Goal: Task Accomplishment & Management: Complete application form

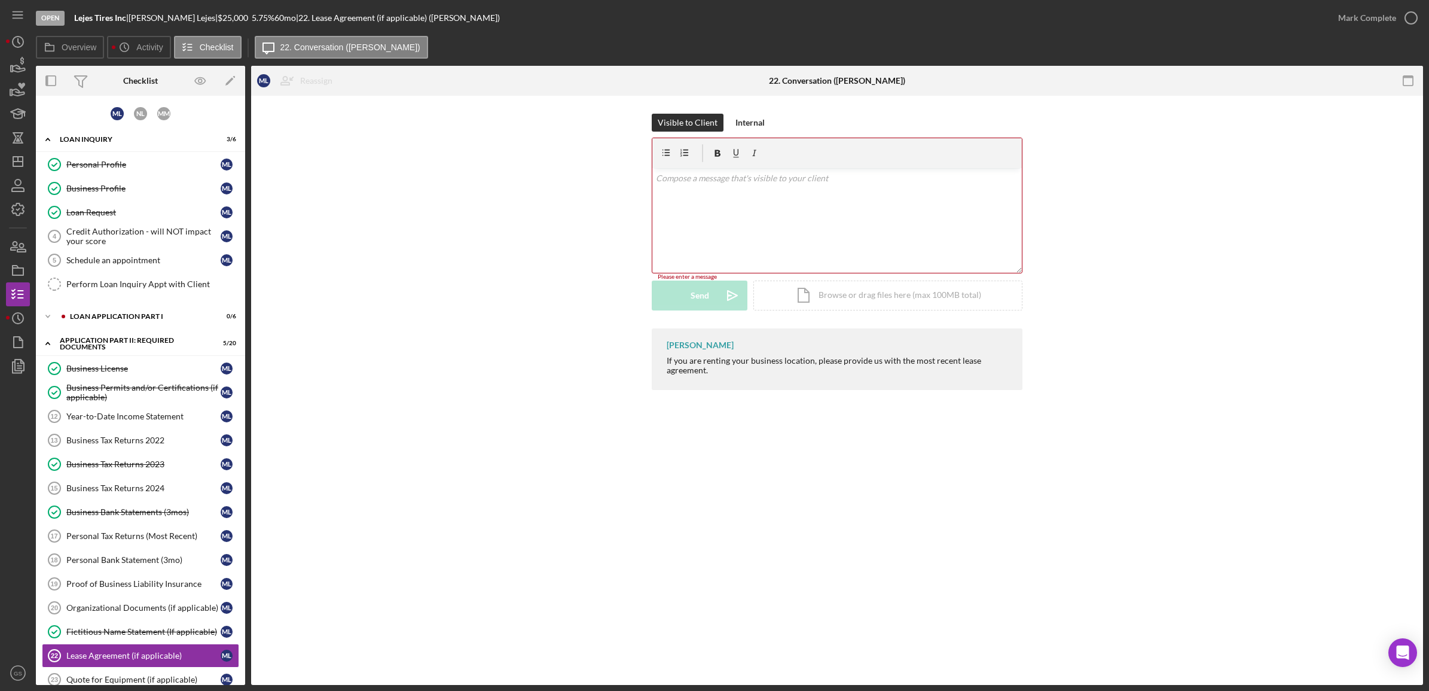
scroll to position [224, 0]
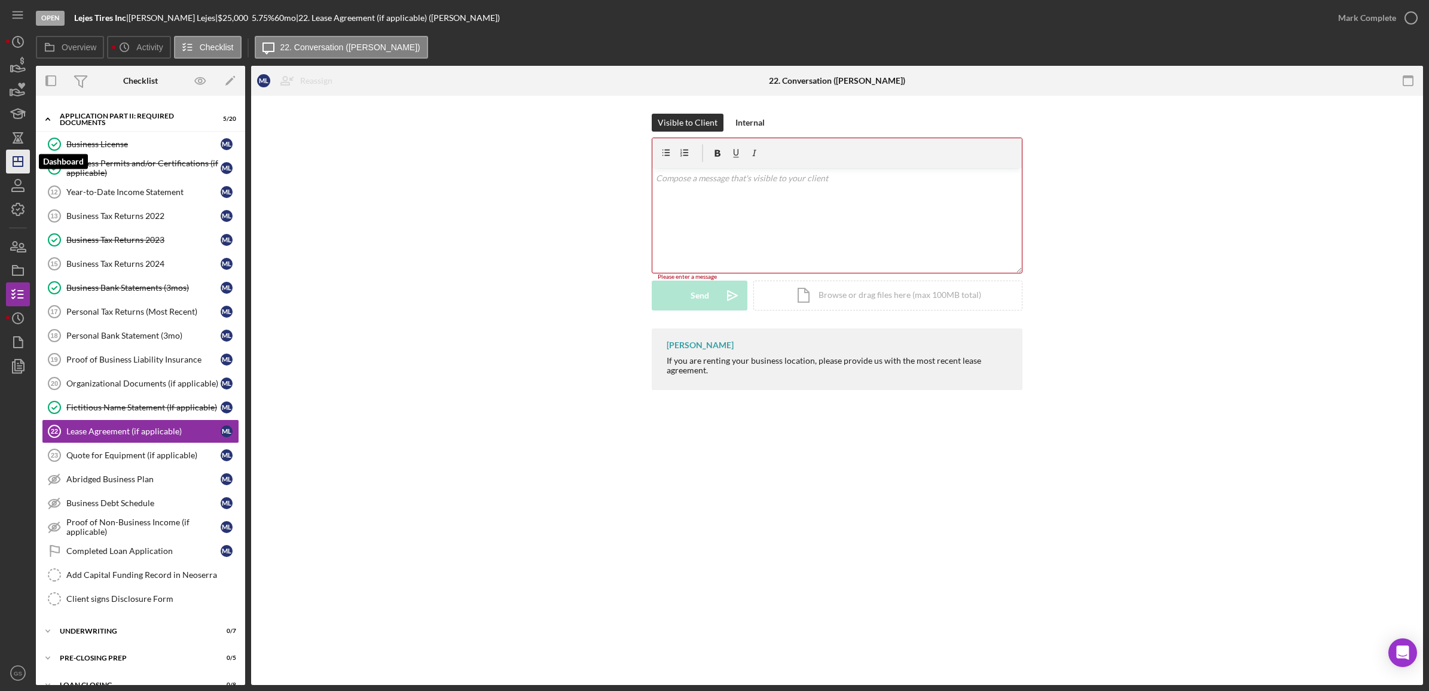
click at [23, 166] on icon "Icon/Dashboard" at bounding box center [18, 161] width 30 height 30
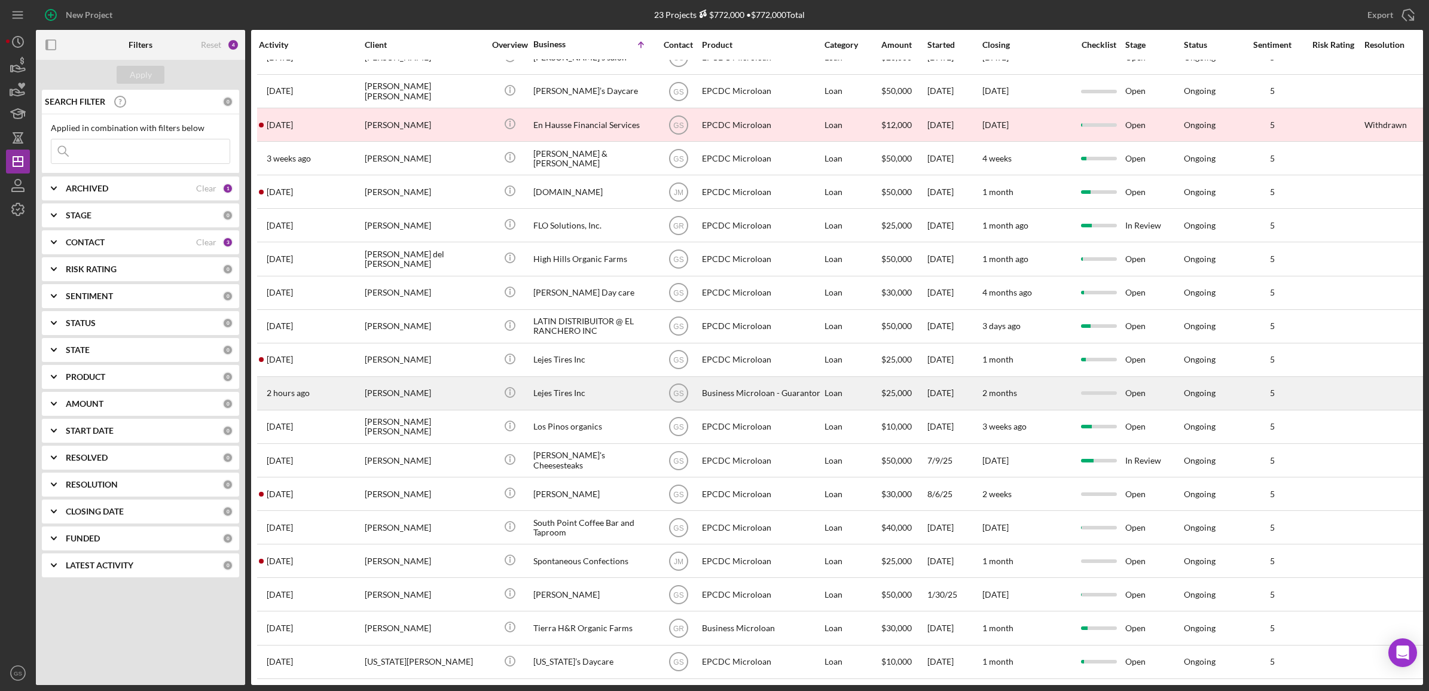
scroll to position [174, 0]
click at [584, 384] on div "Lejes Tires Inc" at bounding box center [593, 393] width 120 height 32
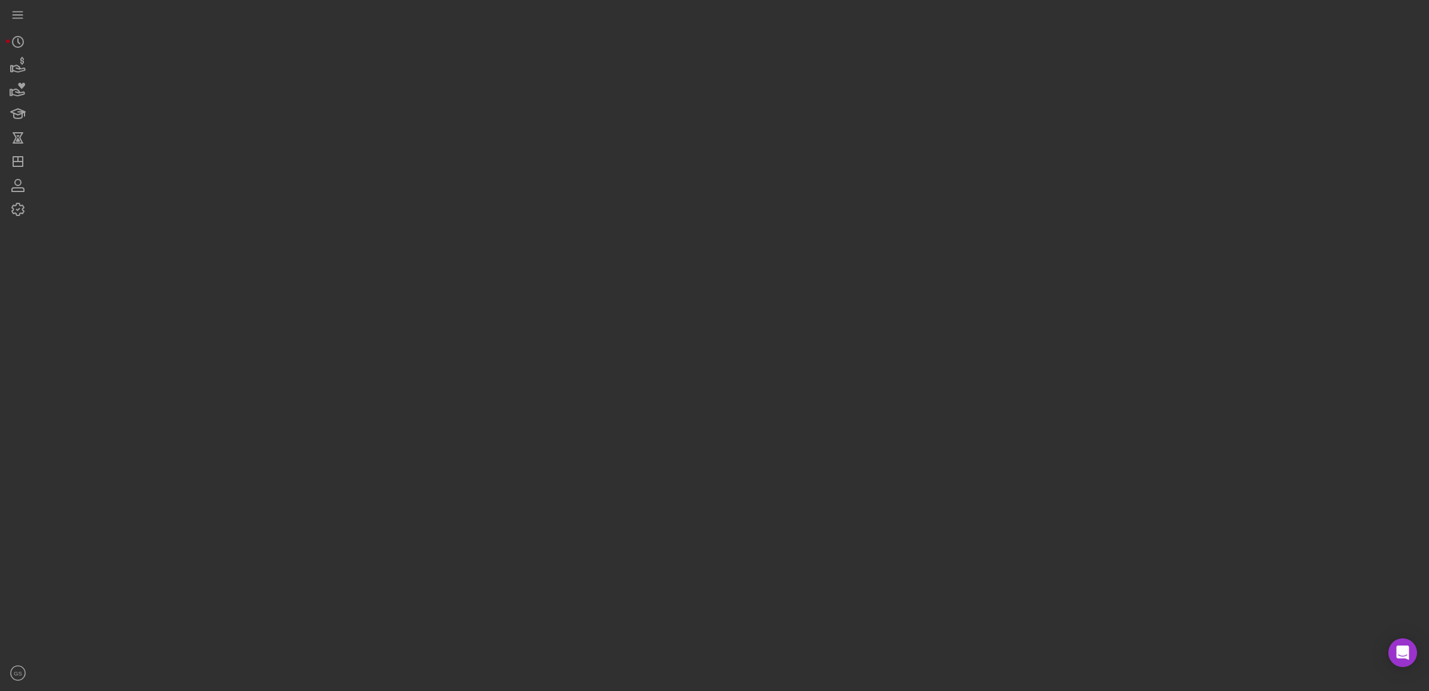
click at [584, 384] on div at bounding box center [729, 342] width 1387 height 685
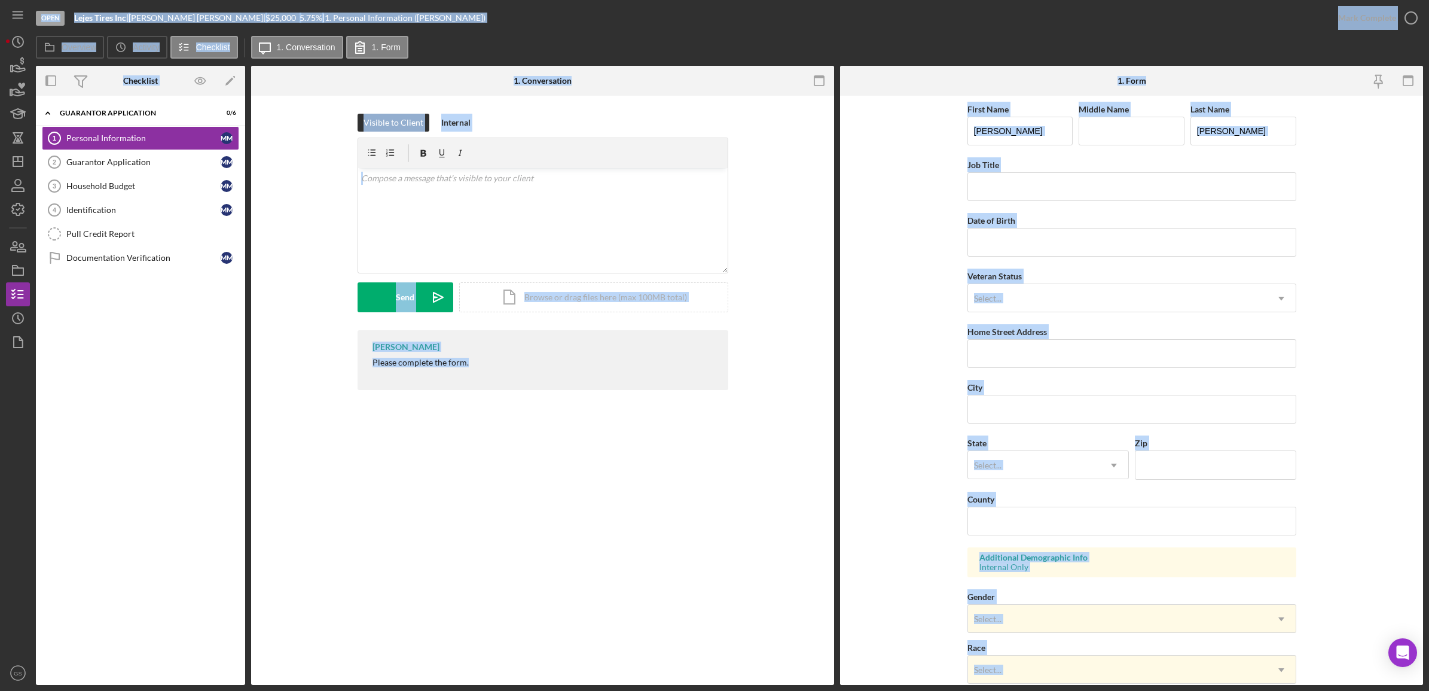
click at [1363, 255] on form "First Name [PERSON_NAME] Middle Name Last Name [PERSON_NAME] Job Title Date of …" at bounding box center [1131, 390] width 583 height 589
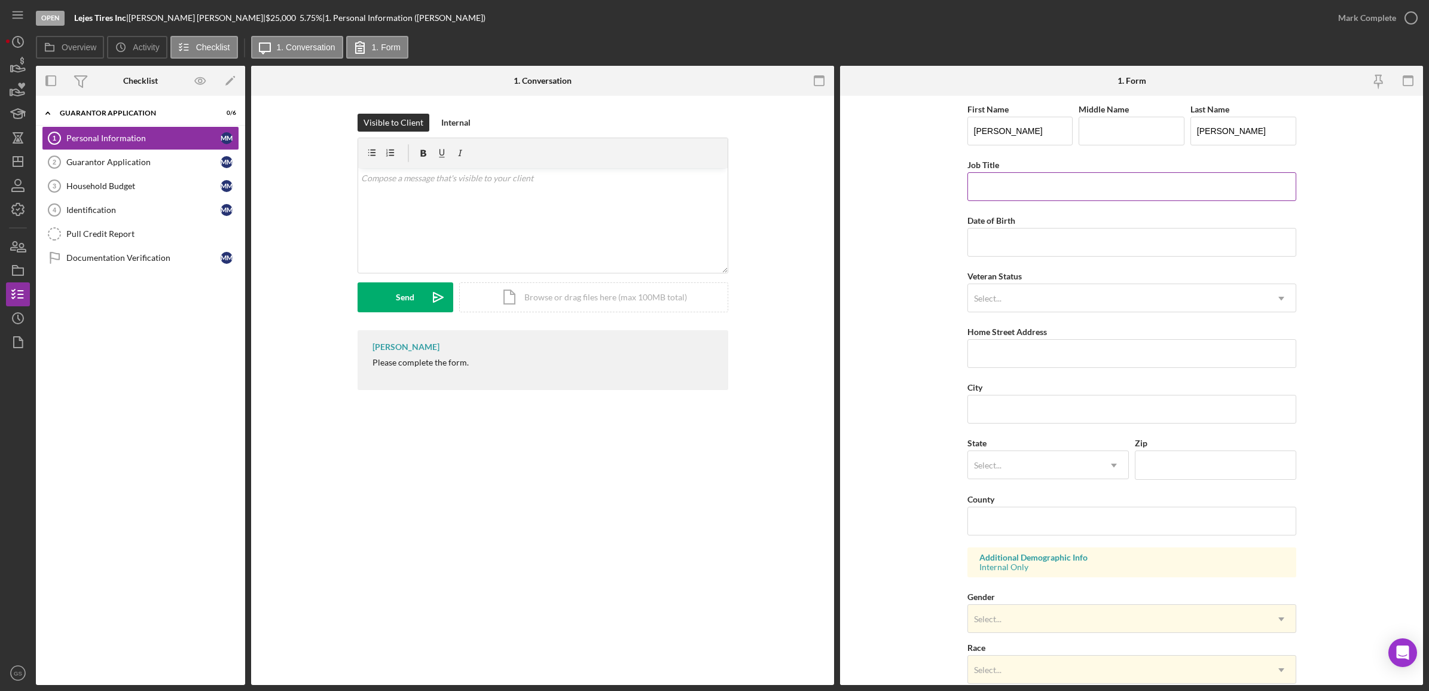
click at [996, 183] on input "Job Title" at bounding box center [1131, 186] width 329 height 29
type input "Co-Owner"
click at [988, 241] on input "Date of Birth" at bounding box center [1131, 242] width 329 height 29
type input "[DATE]"
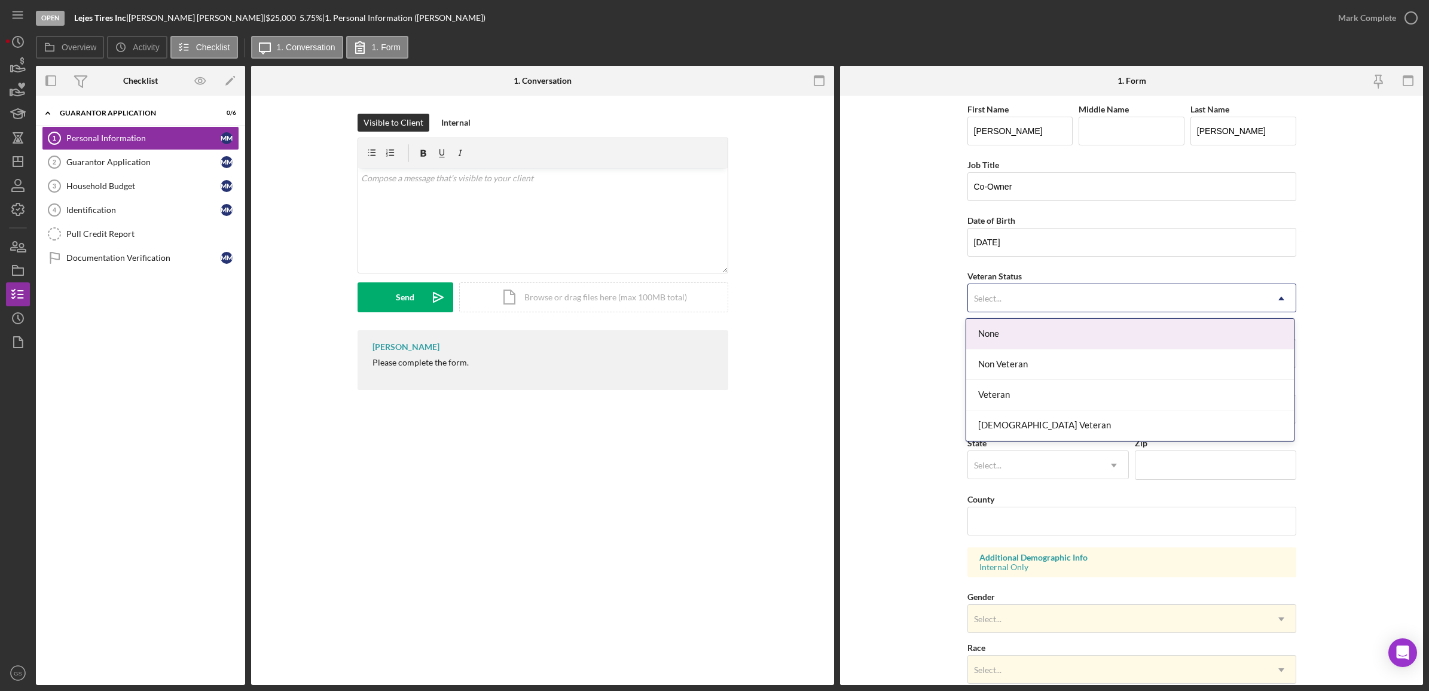
click at [1028, 291] on div "Select..." at bounding box center [1117, 299] width 299 height 28
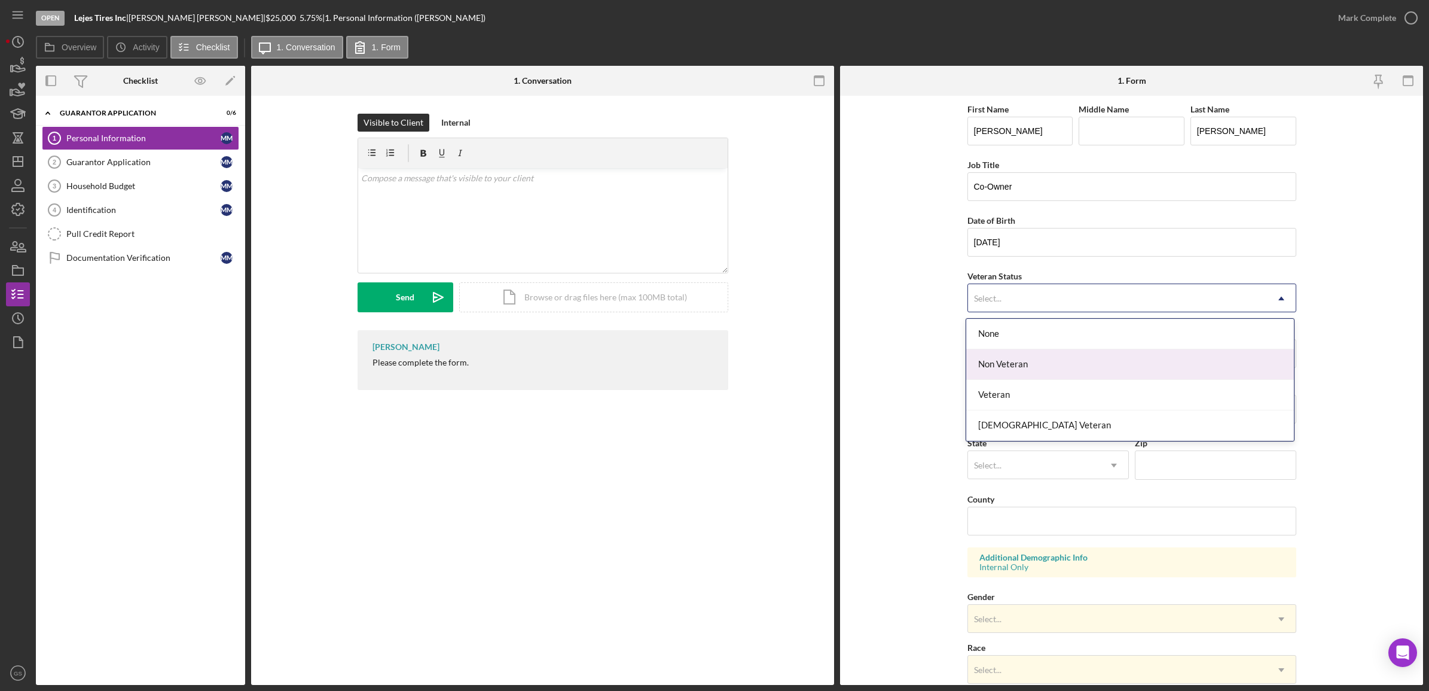
click at [1003, 366] on div "Non Veteran" at bounding box center [1130, 364] width 328 height 30
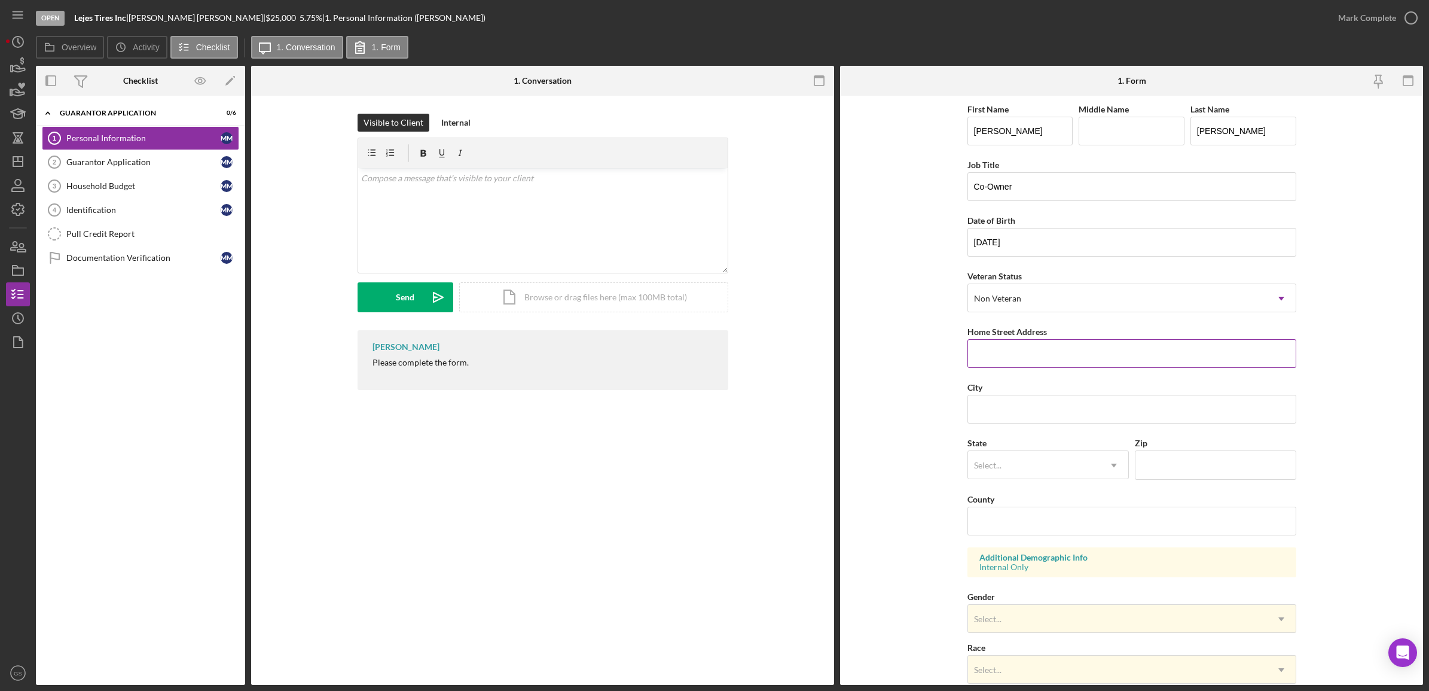
click at [1013, 347] on input "Home Street Address" at bounding box center [1131, 353] width 329 height 29
type input "[STREET_ADDRESS]"
click at [1025, 419] on input "City" at bounding box center [1131, 409] width 329 height 29
drag, startPoint x: 988, startPoint y: 458, endPoint x: 984, endPoint y: 465, distance: 8.3
click at [988, 458] on div "Select..." at bounding box center [1034, 465] width 132 height 28
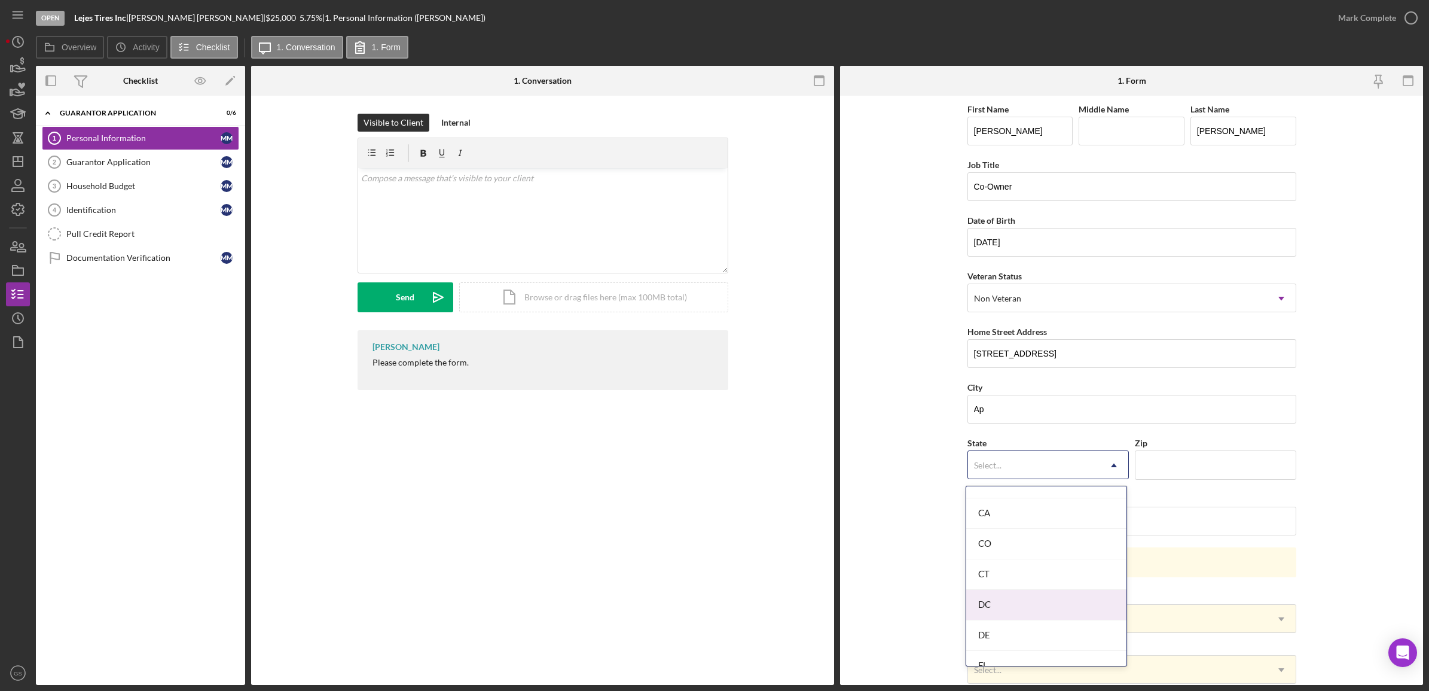
scroll to position [299, 0]
click at [1012, 543] on div "CA" at bounding box center [1046, 538] width 160 height 30
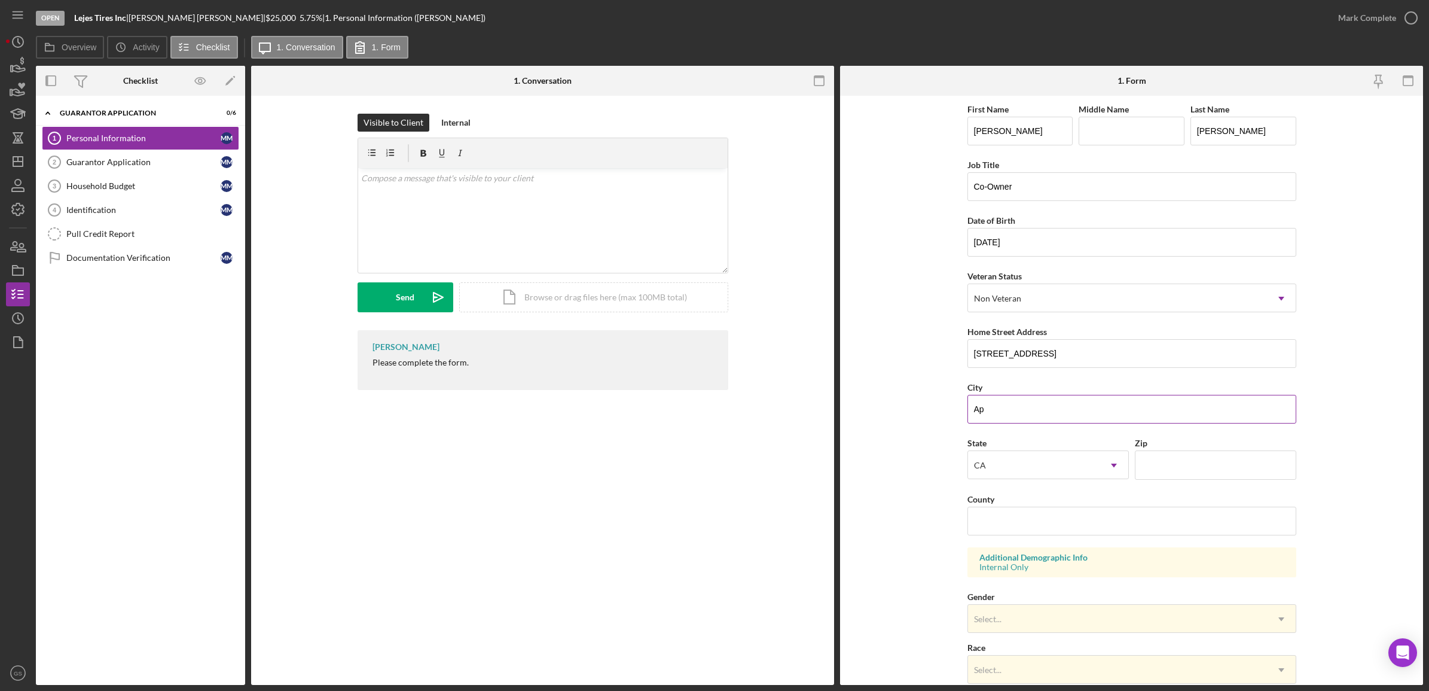
click at [988, 405] on input "Ap" at bounding box center [1131, 409] width 329 height 29
type input "Aptos"
click at [1153, 471] on input "Zip" at bounding box center [1215, 464] width 161 height 29
type input "95003"
click at [1021, 519] on input "County" at bounding box center [1131, 520] width 329 height 29
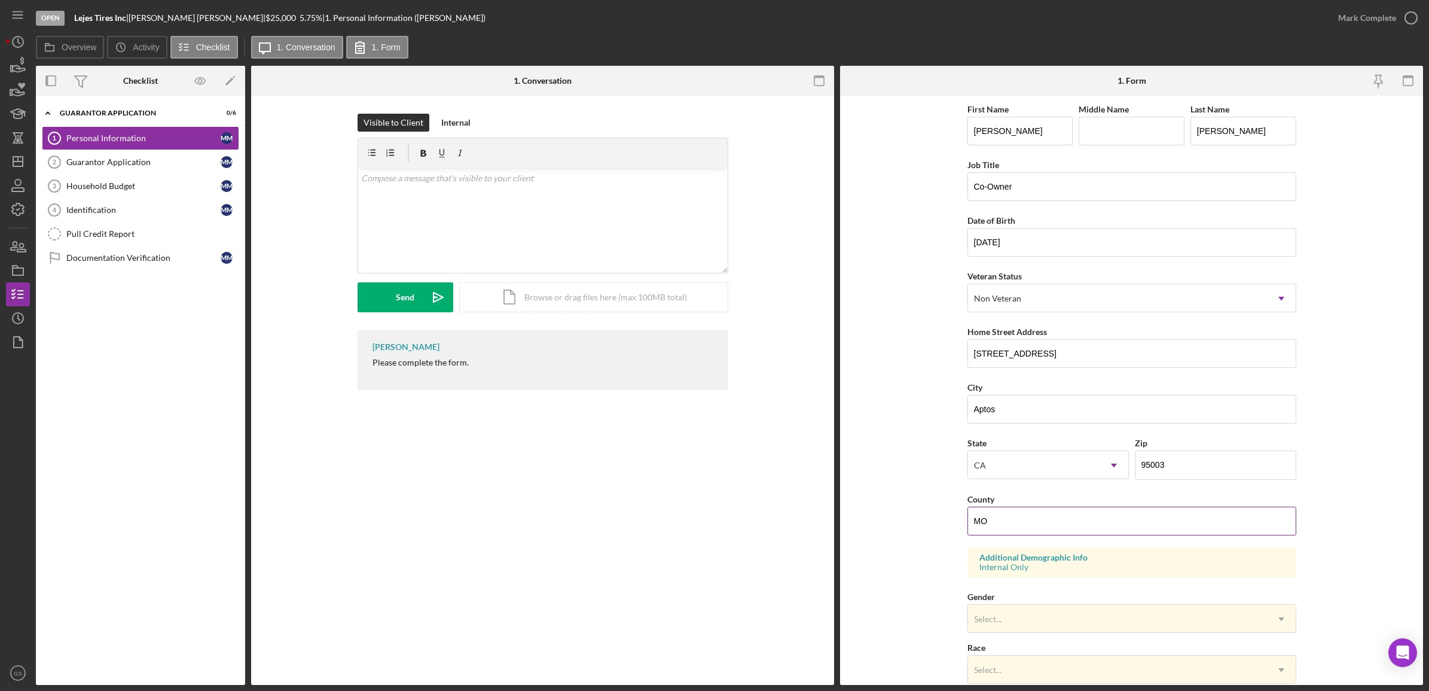
type input "M"
type input "Monterey"
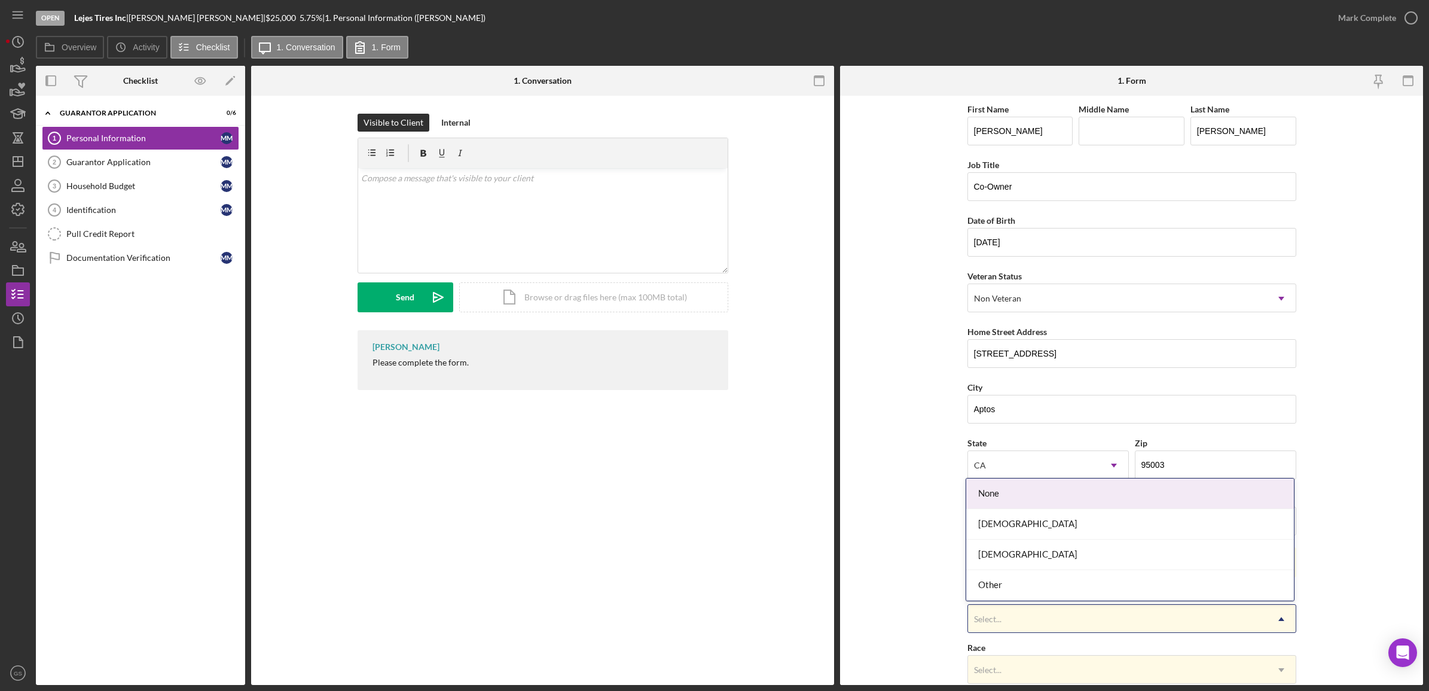
click at [998, 624] on div "Select..." at bounding box center [988, 619] width 28 height 10
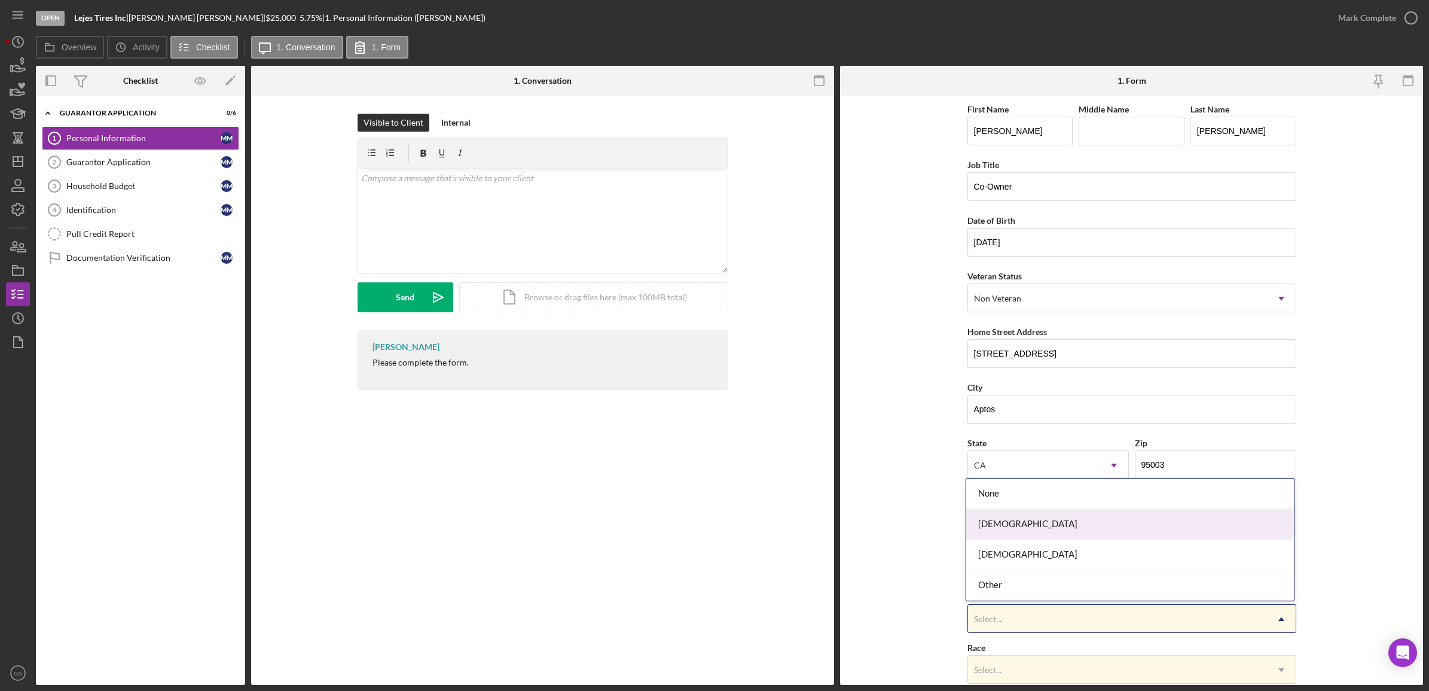
click at [1003, 518] on div "[DEMOGRAPHIC_DATA]" at bounding box center [1130, 524] width 328 height 30
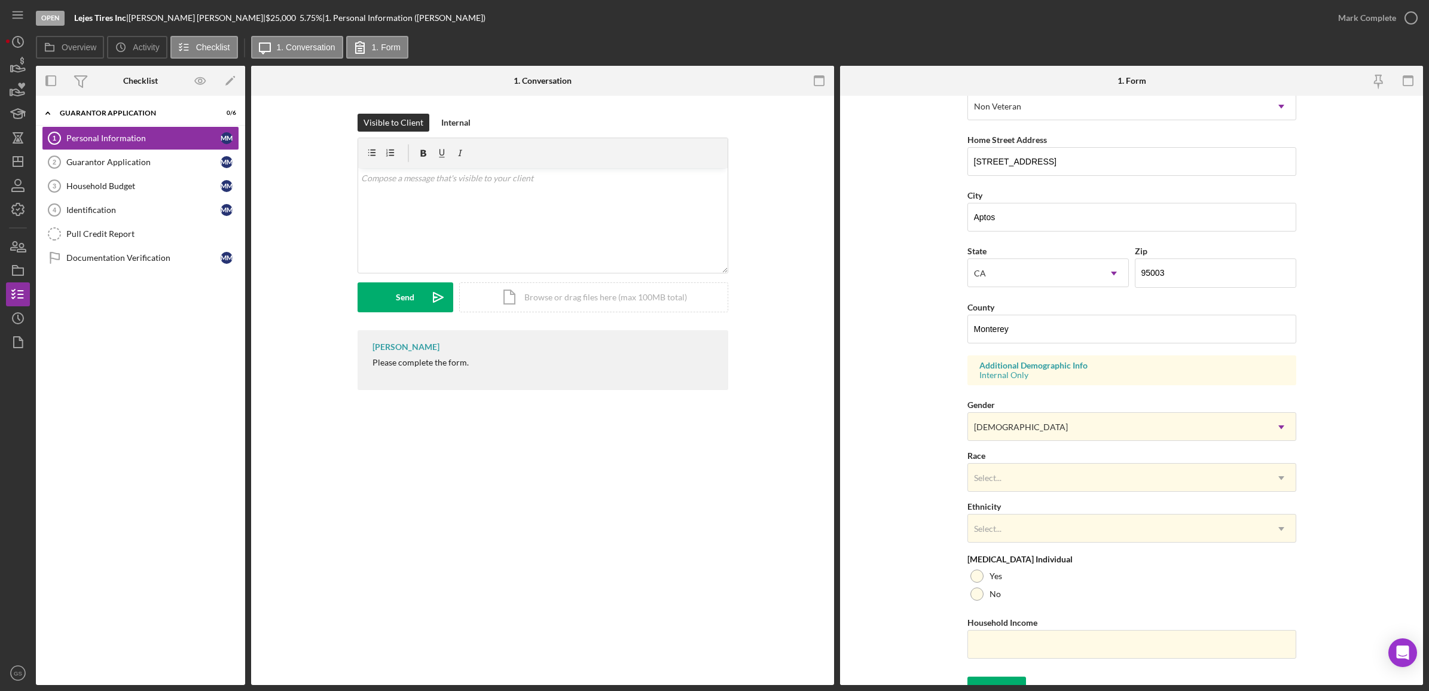
scroll to position [211, 0]
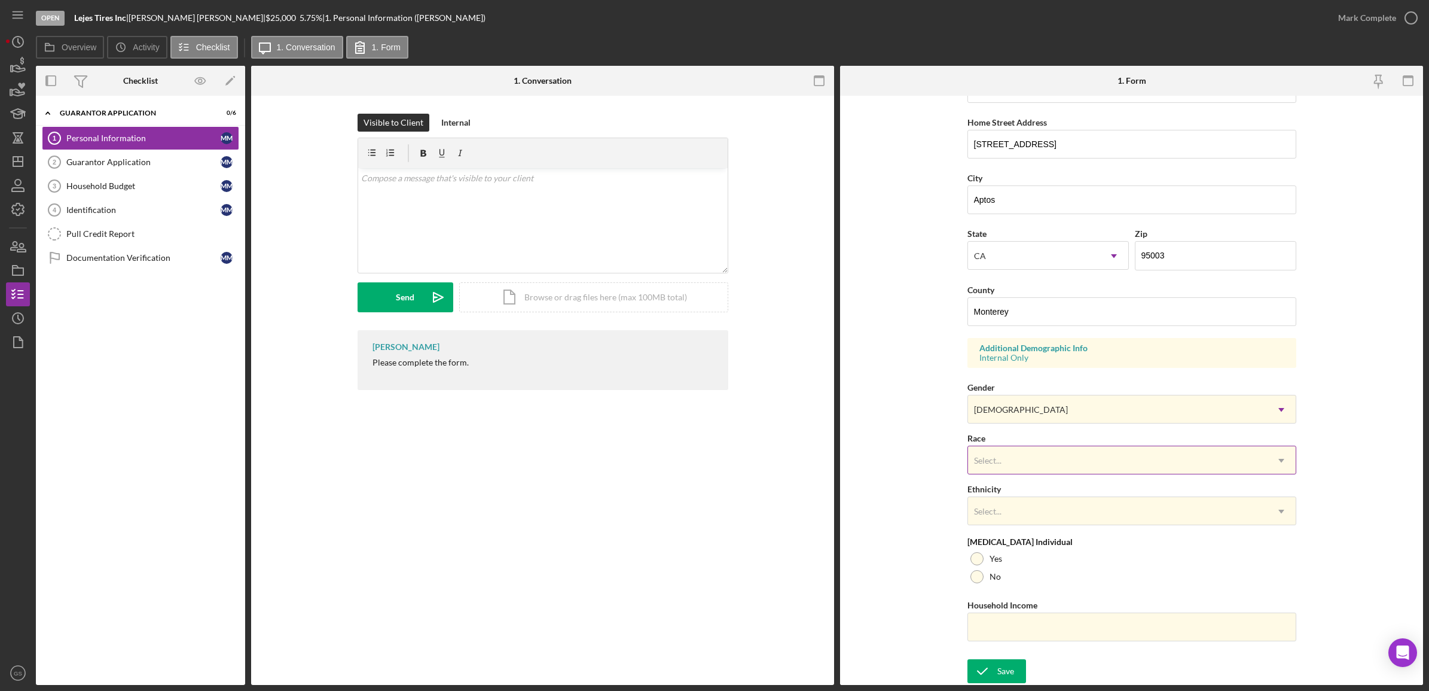
click at [1008, 468] on div "Select..." at bounding box center [1117, 461] width 299 height 28
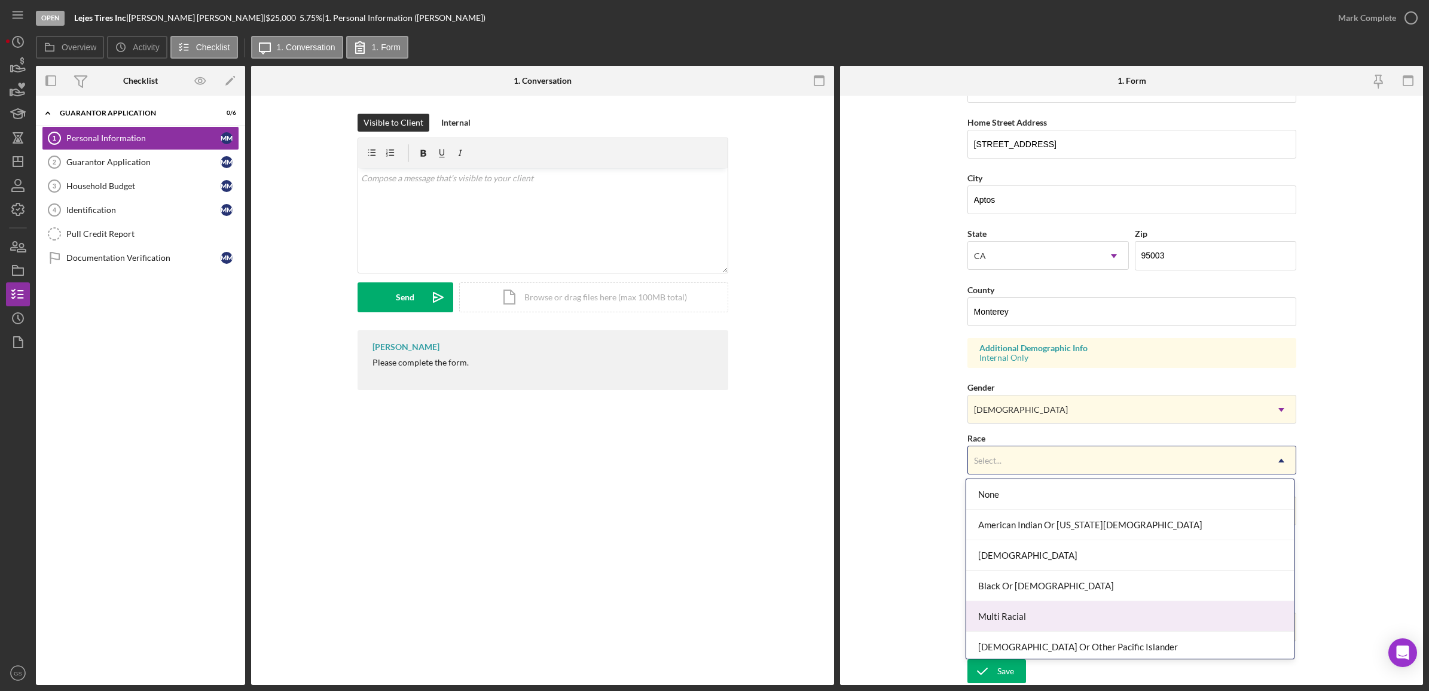
scroll to position [66, 0]
click at [1010, 616] on div "Other" at bounding box center [1130, 612] width 328 height 30
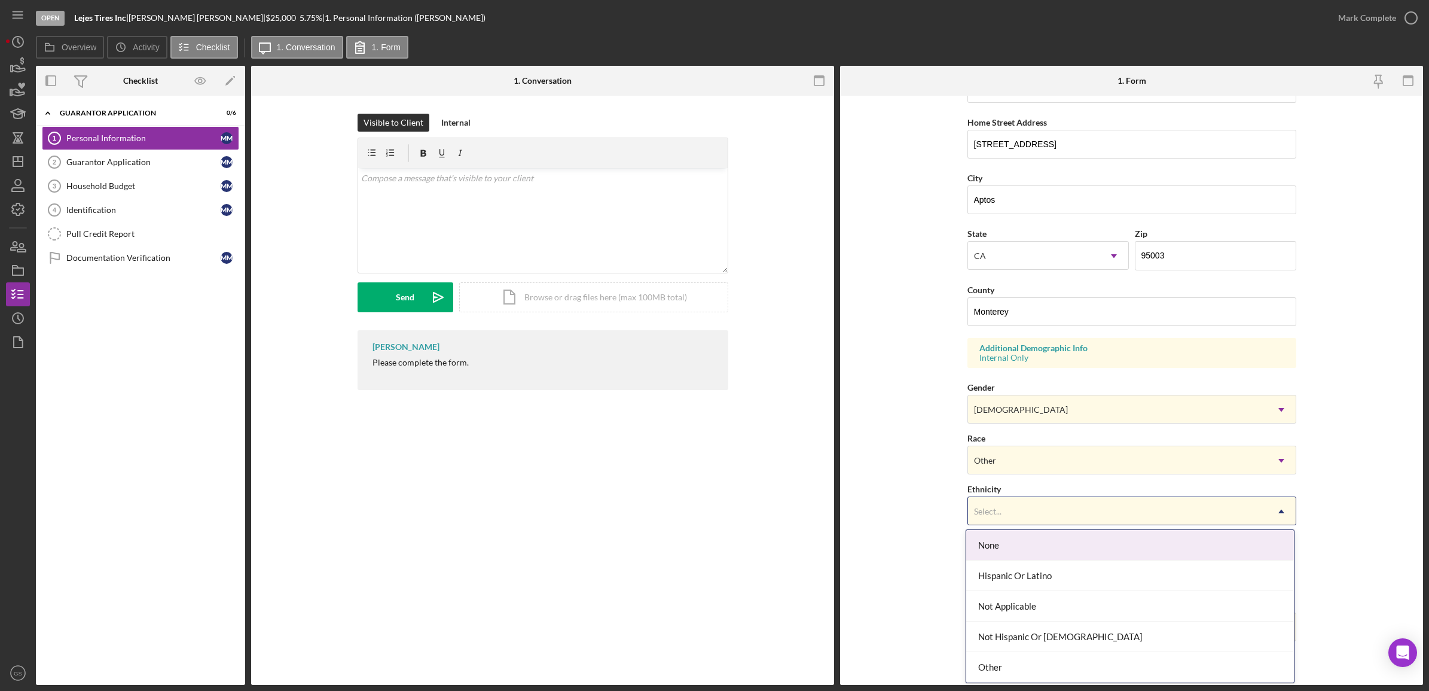
click at [1021, 504] on div "Select..." at bounding box center [1117, 511] width 299 height 28
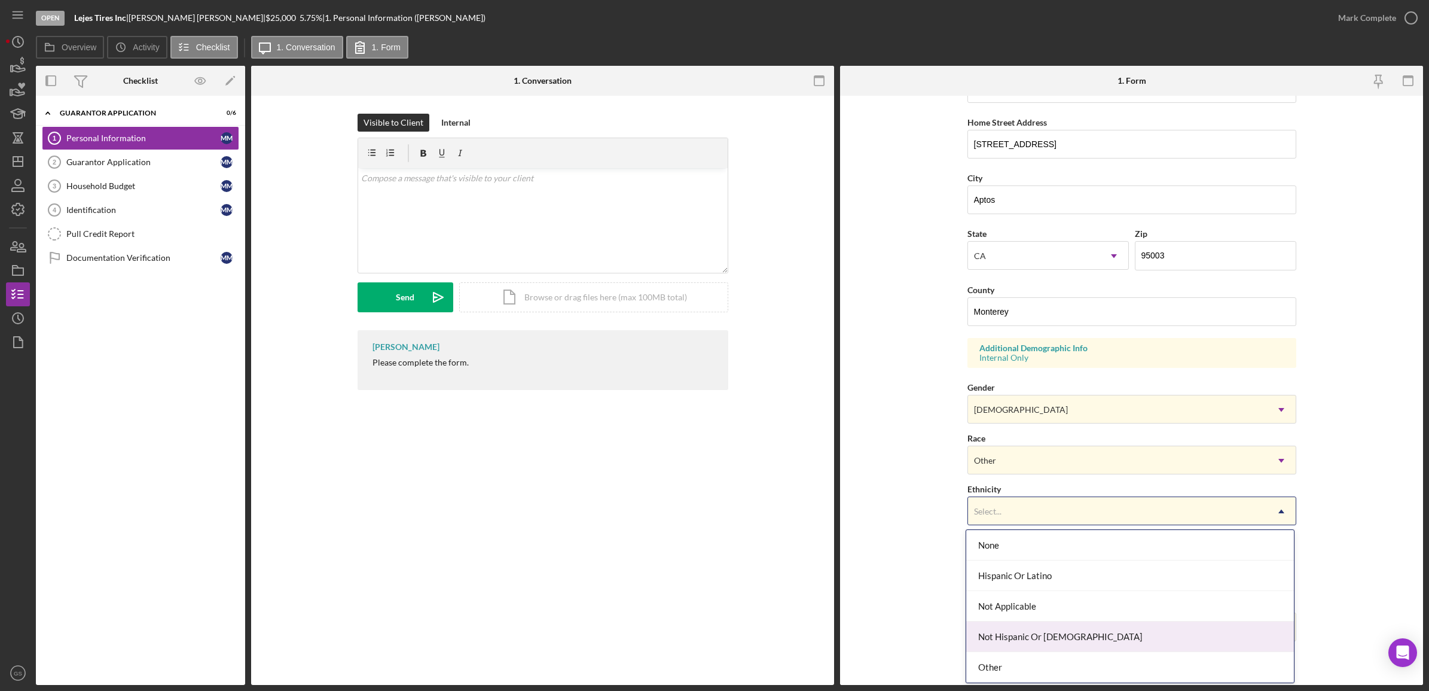
click at [1017, 649] on div "Not Hispanic Or [DEMOGRAPHIC_DATA]" at bounding box center [1130, 636] width 328 height 30
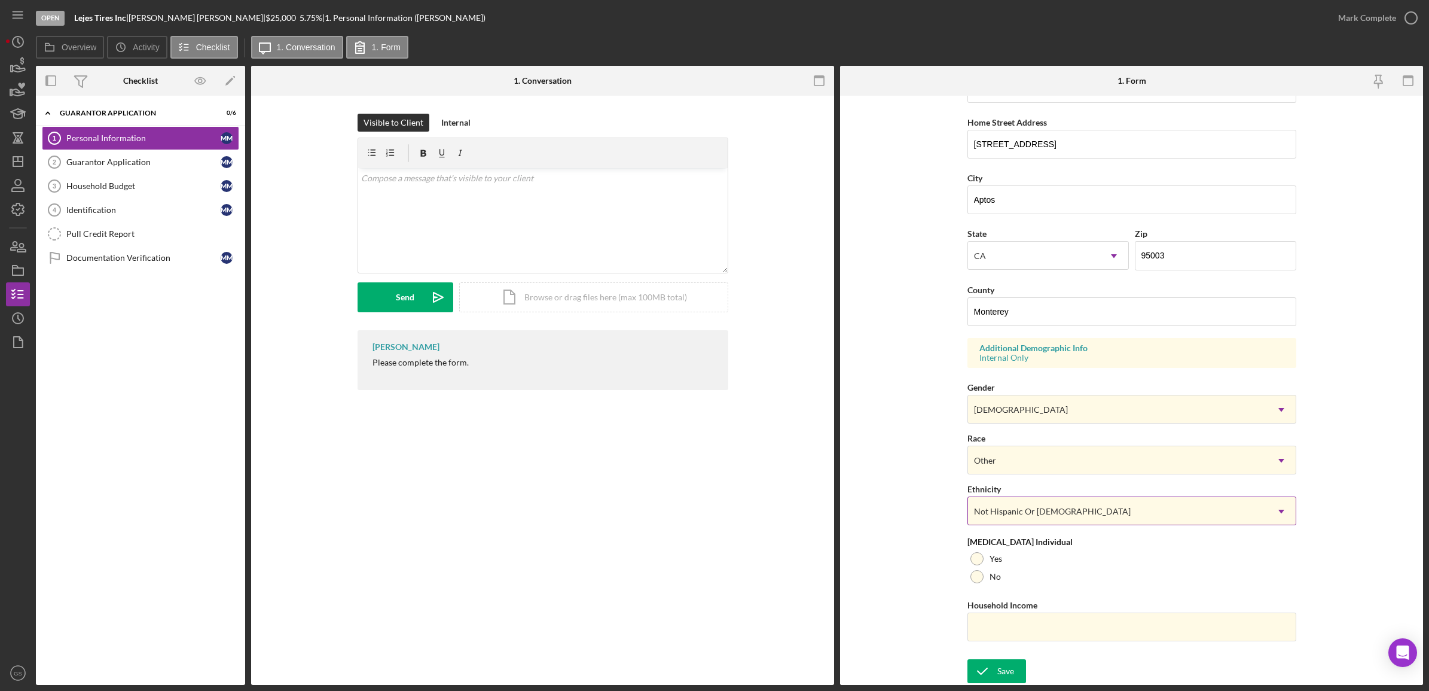
click at [1068, 514] on div "Not Hispanic Or [DEMOGRAPHIC_DATA]" at bounding box center [1117, 511] width 299 height 28
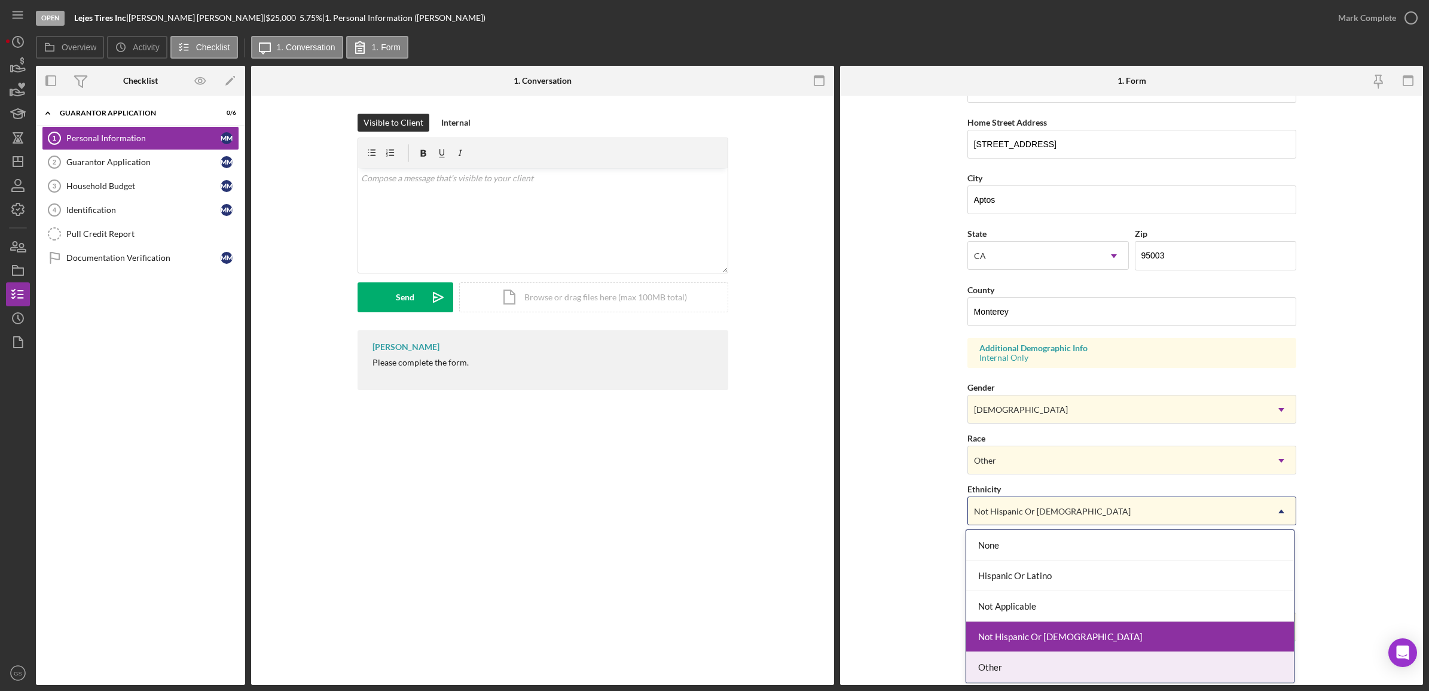
click at [1036, 664] on div "Other" at bounding box center [1130, 667] width 328 height 30
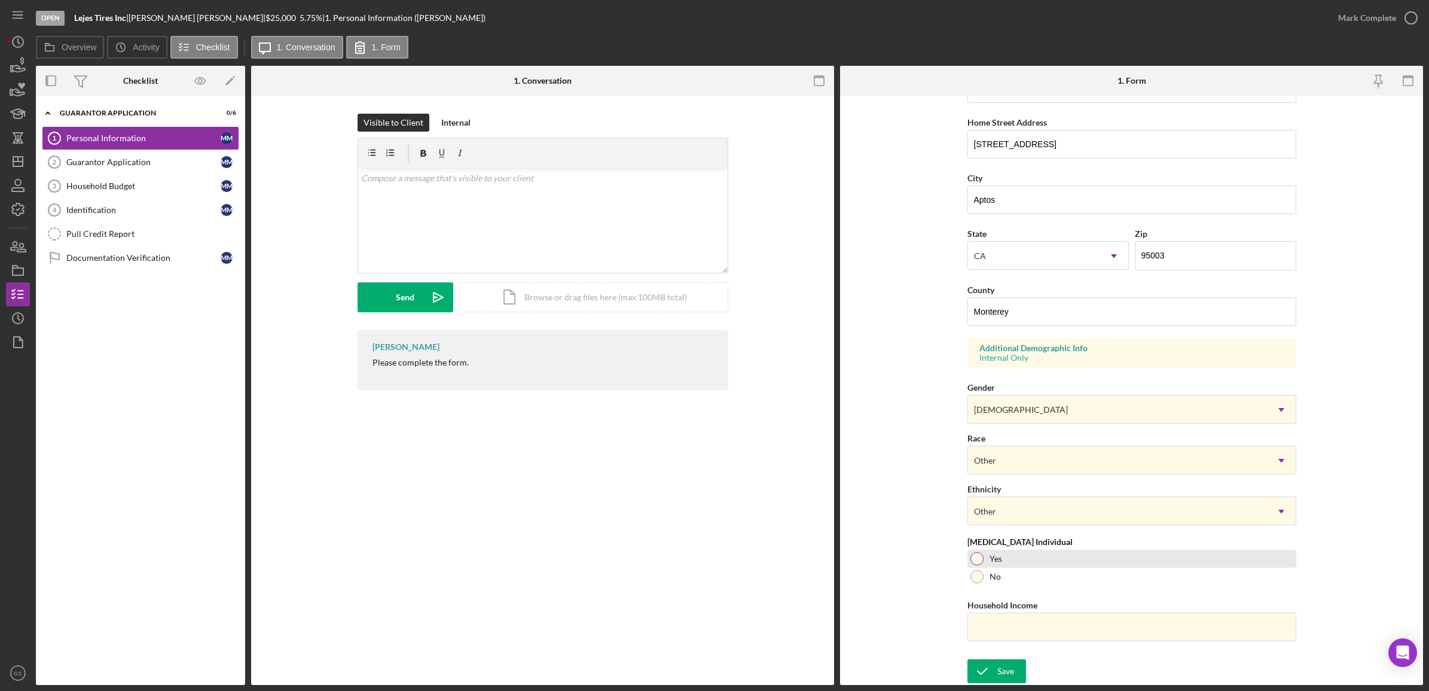
click at [970, 558] on div at bounding box center [976, 558] width 13 height 13
click at [1005, 644] on div "First Name [PERSON_NAME] Middle Name Last Name [PERSON_NAME] Job Title Co-Owner…" at bounding box center [1131, 272] width 329 height 760
click at [1005, 631] on input "Household Income" at bounding box center [1131, 626] width 329 height 29
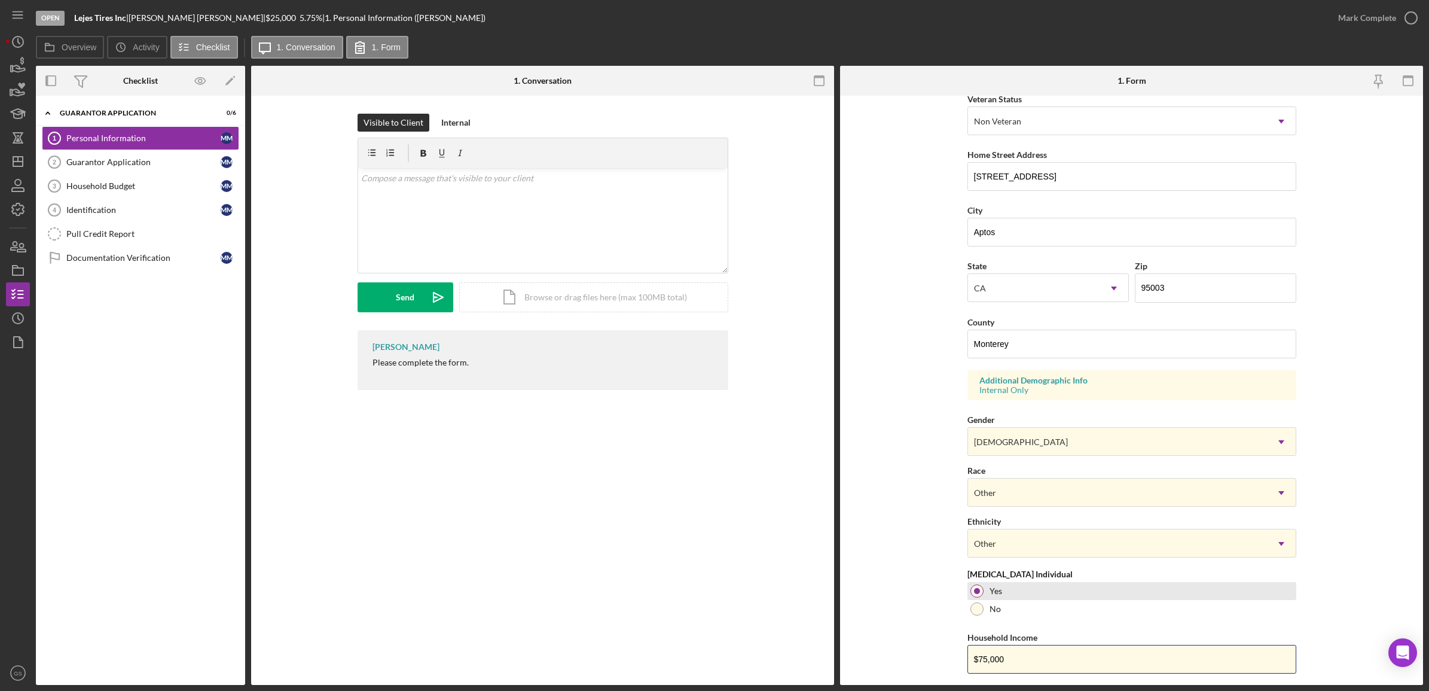
scroll to position [211, 0]
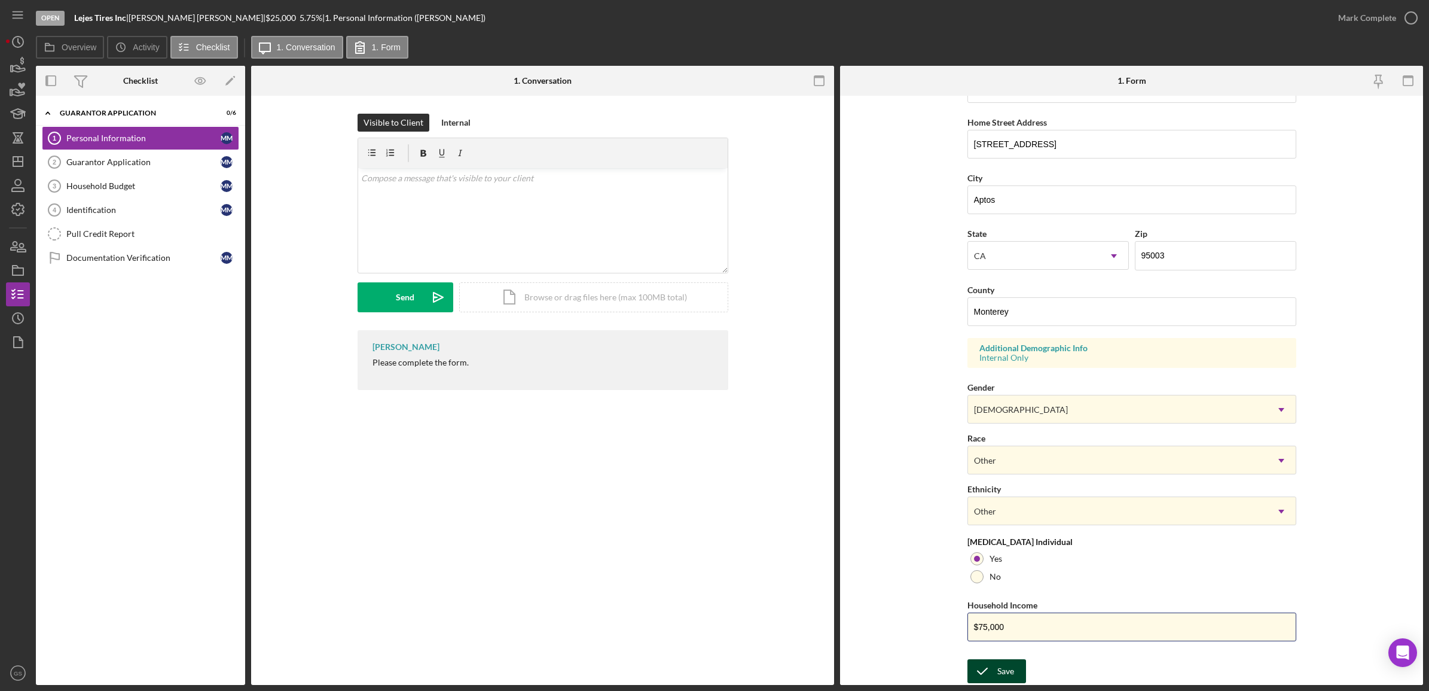
type input "$75,000"
click at [984, 667] on icon "submit" at bounding box center [982, 671] width 30 height 30
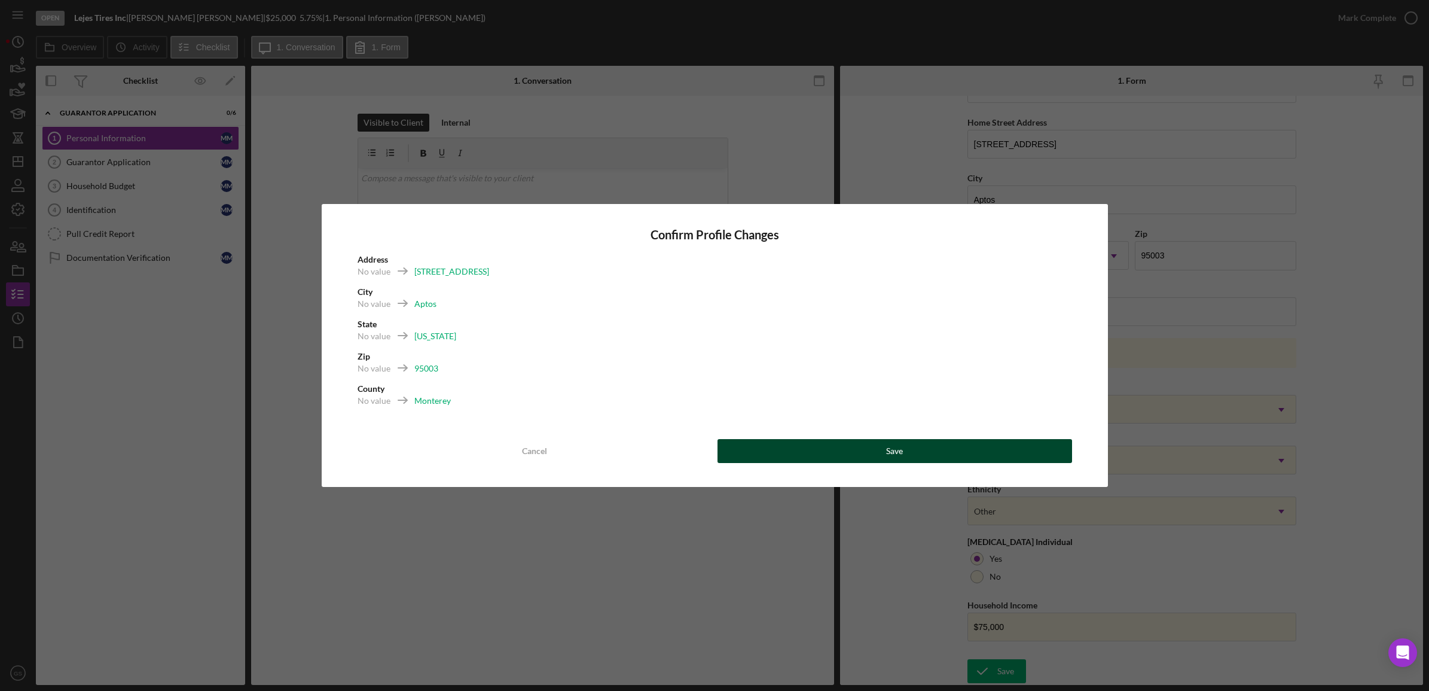
click at [888, 441] on div "Save" at bounding box center [894, 451] width 17 height 24
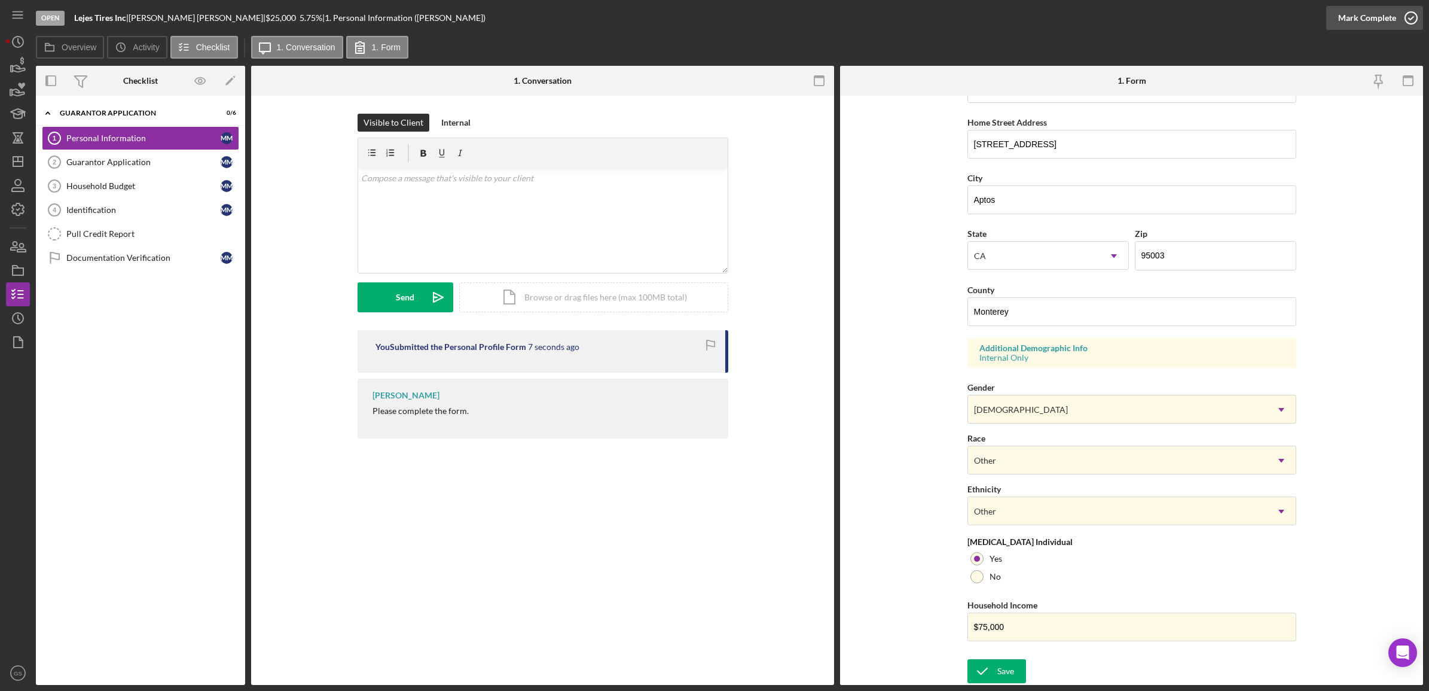
click at [1409, 13] on icon "button" at bounding box center [1411, 18] width 30 height 30
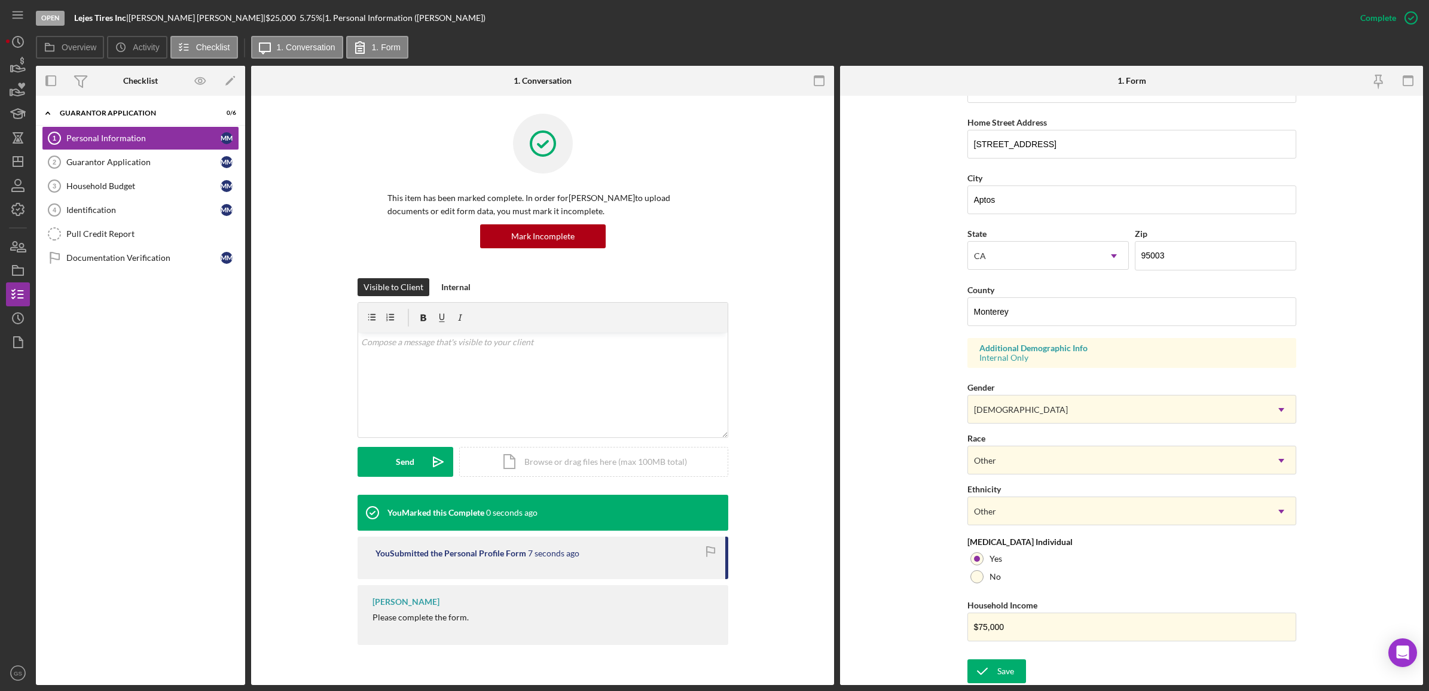
scroll to position [0, 0]
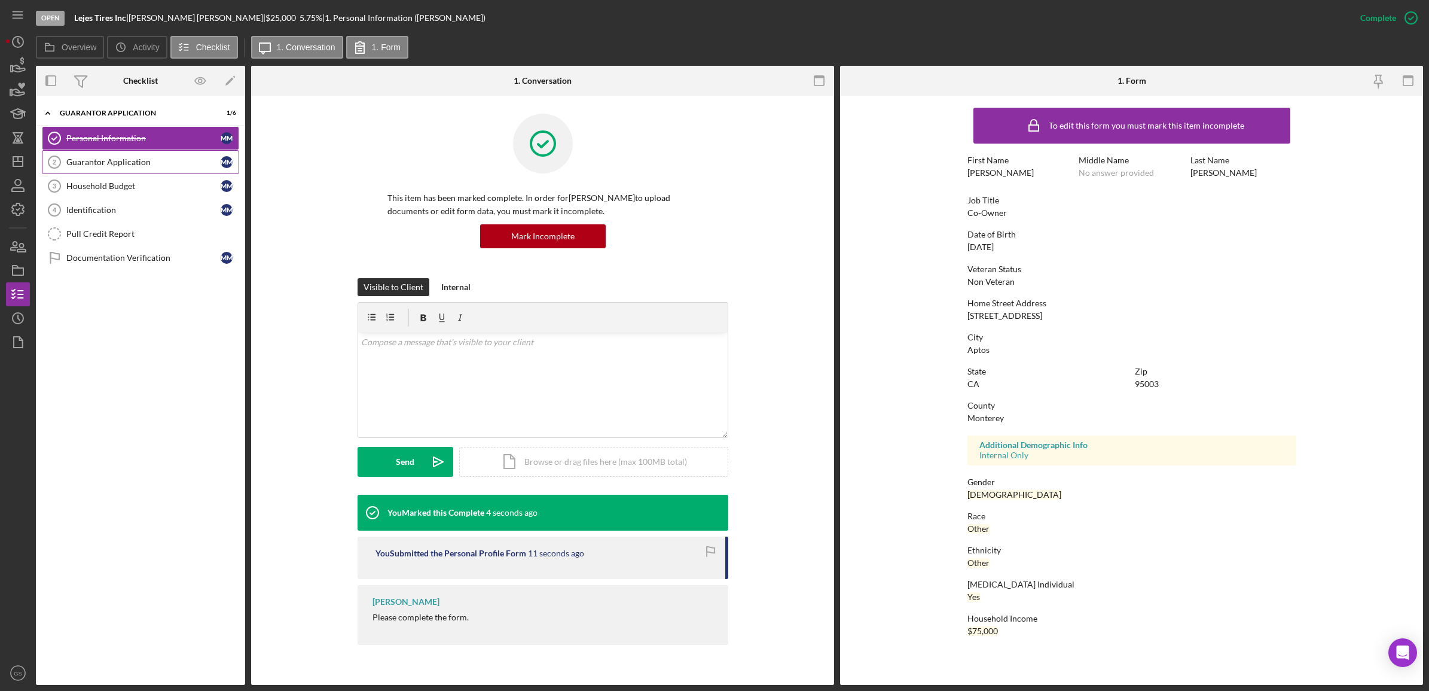
click at [151, 169] on link "Guarantor Application 2 Guarantor Application M M" at bounding box center [140, 162] width 197 height 24
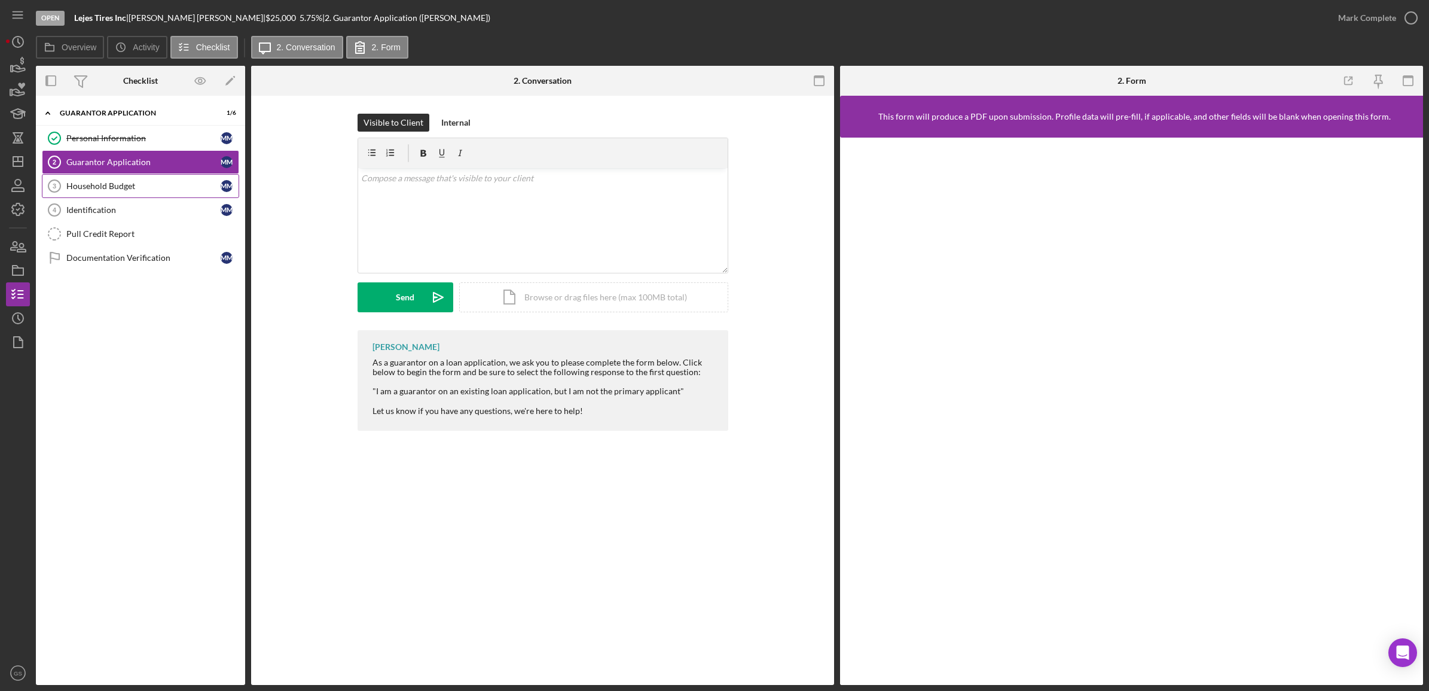
click at [159, 190] on div "Household Budget" at bounding box center [143, 186] width 154 height 10
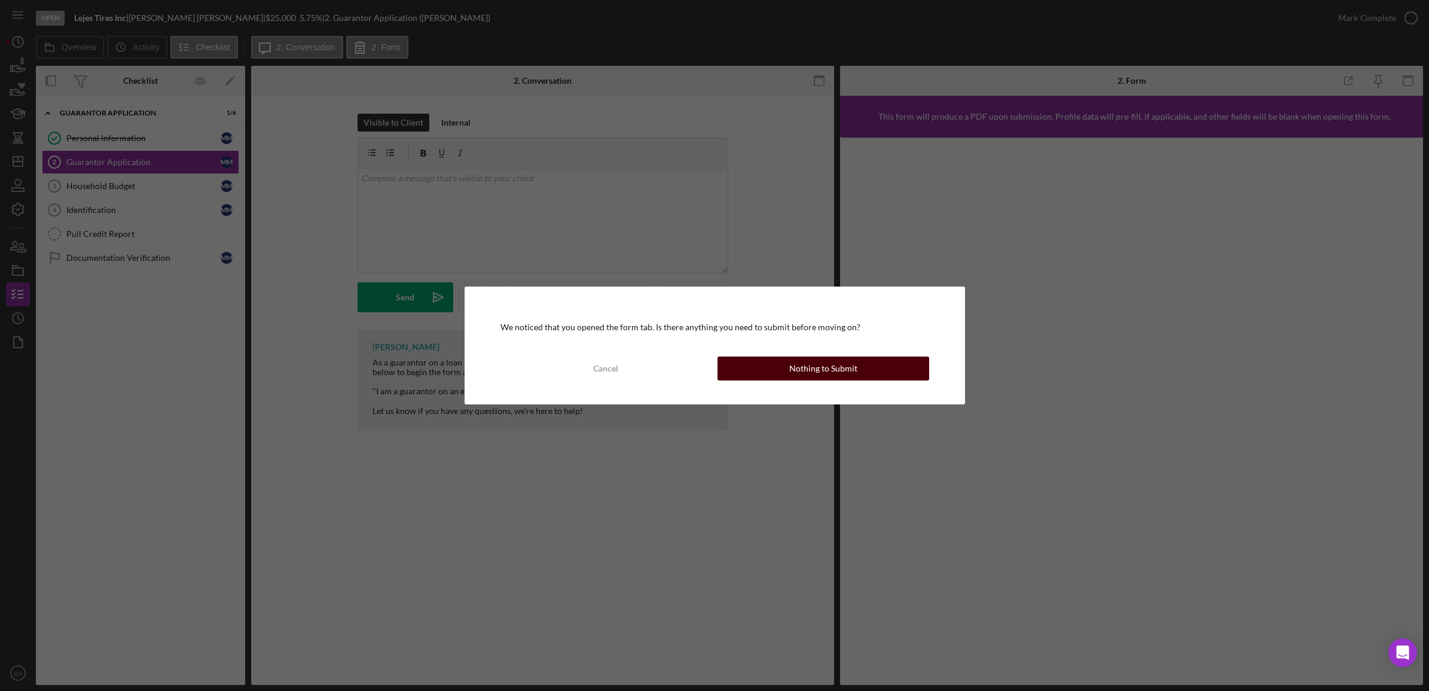
click at [801, 372] on div "Nothing to Submit" at bounding box center [823, 368] width 68 height 24
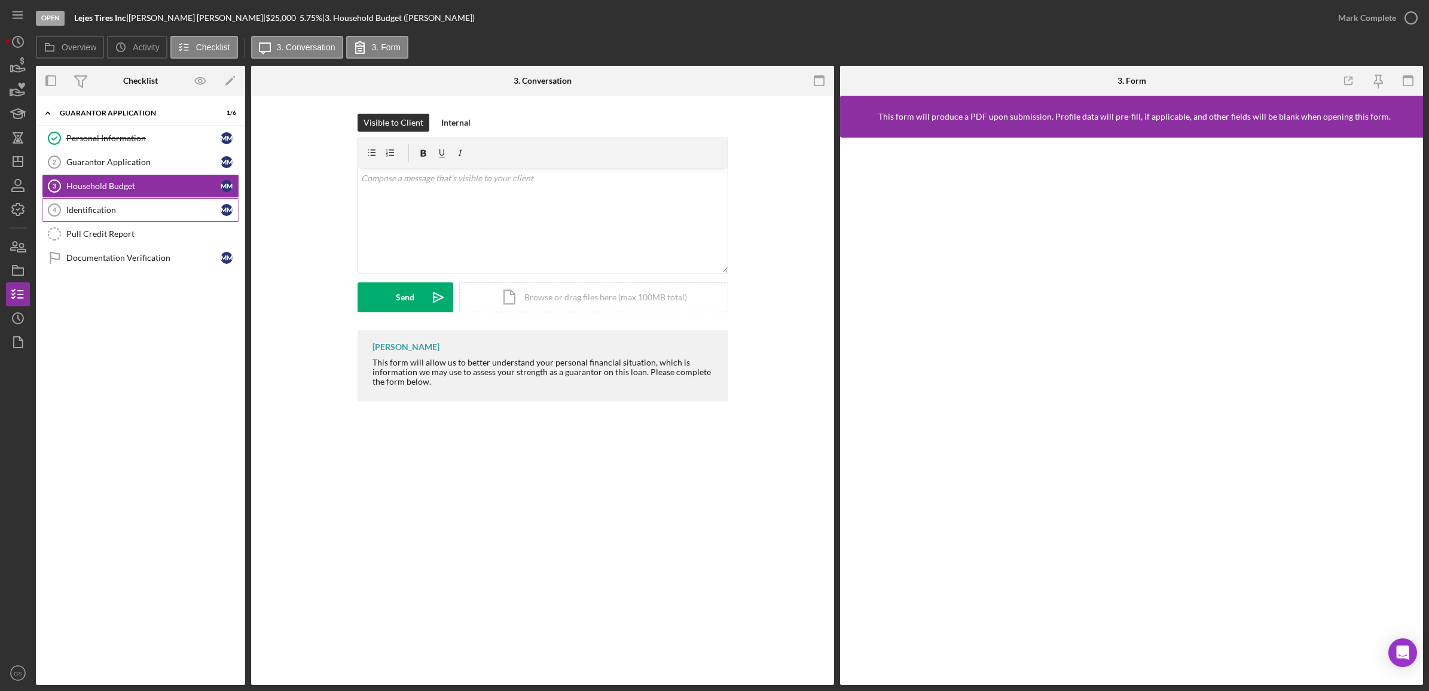
drag, startPoint x: 166, startPoint y: 214, endPoint x: 158, endPoint y: 215, distance: 7.9
click at [166, 214] on div "Identification" at bounding box center [143, 210] width 154 height 10
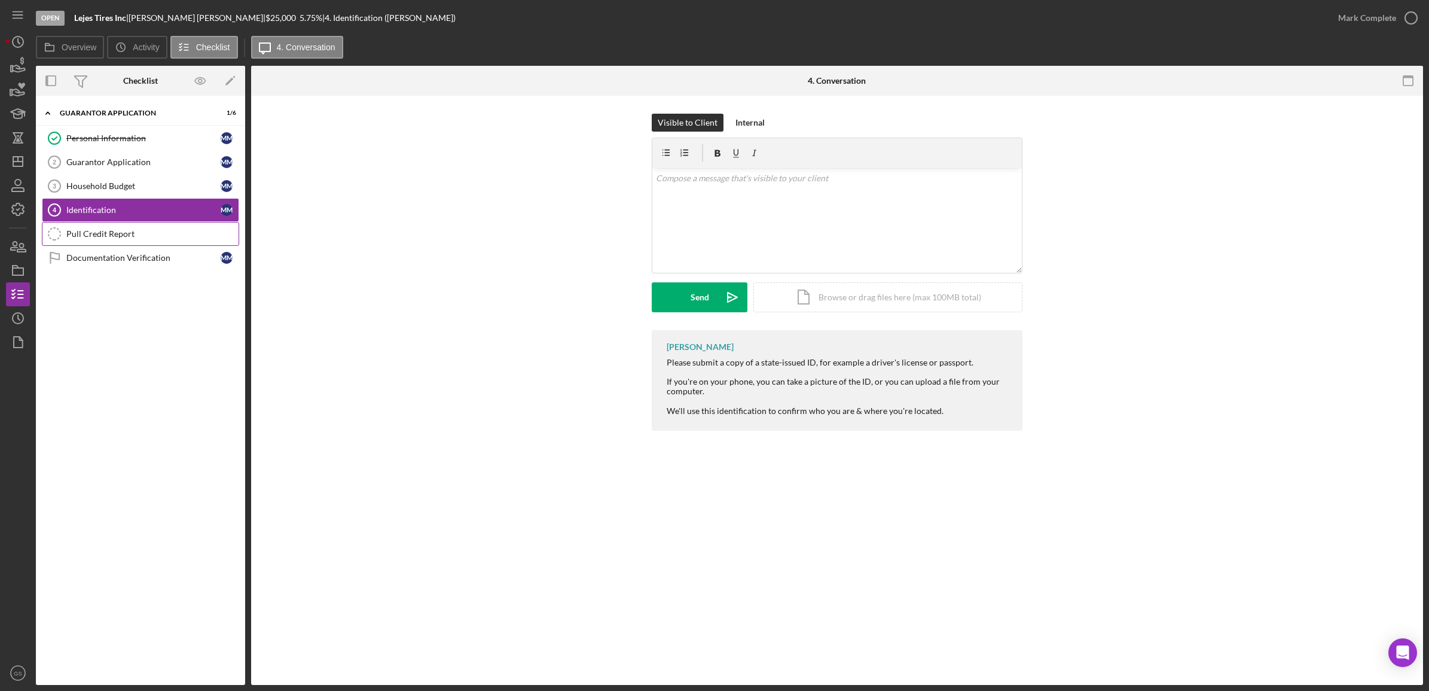
click at [154, 235] on div "Pull Credit Report" at bounding box center [152, 234] width 172 height 10
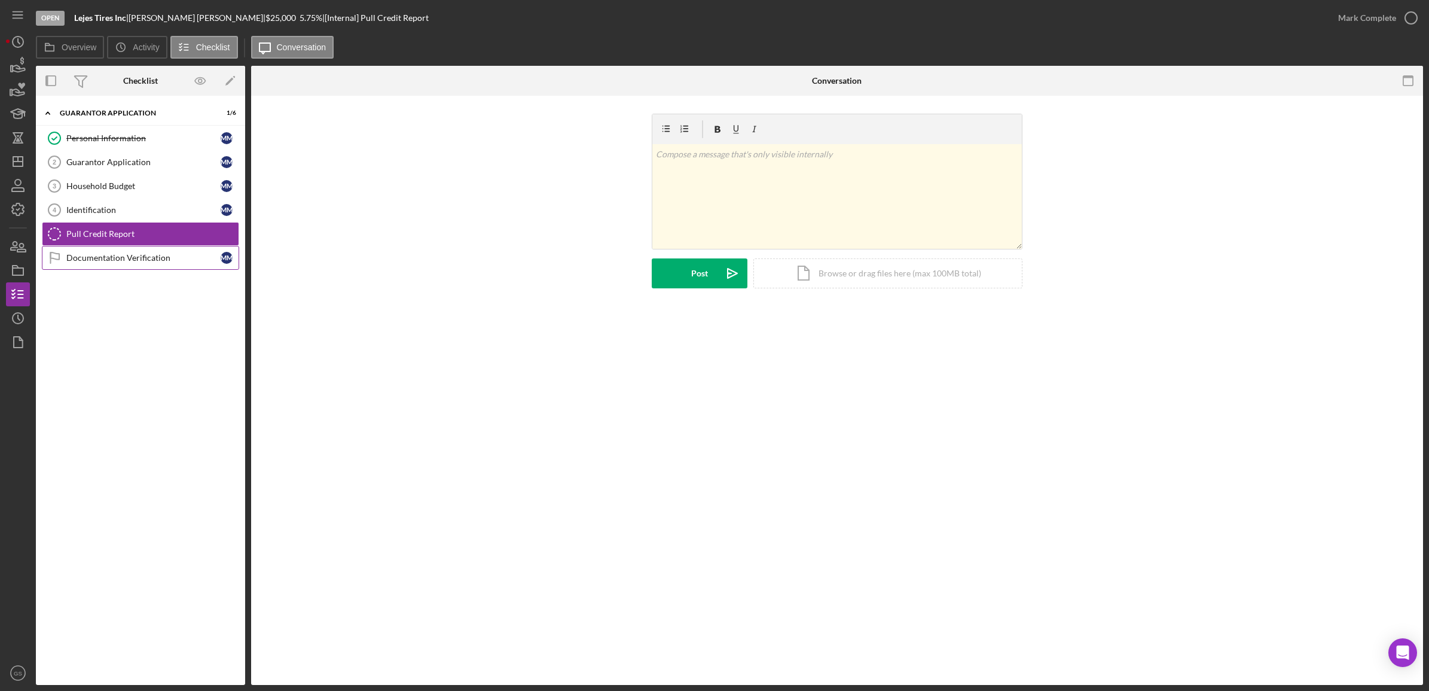
click at [172, 262] on div "Documentation Verification" at bounding box center [143, 258] width 154 height 10
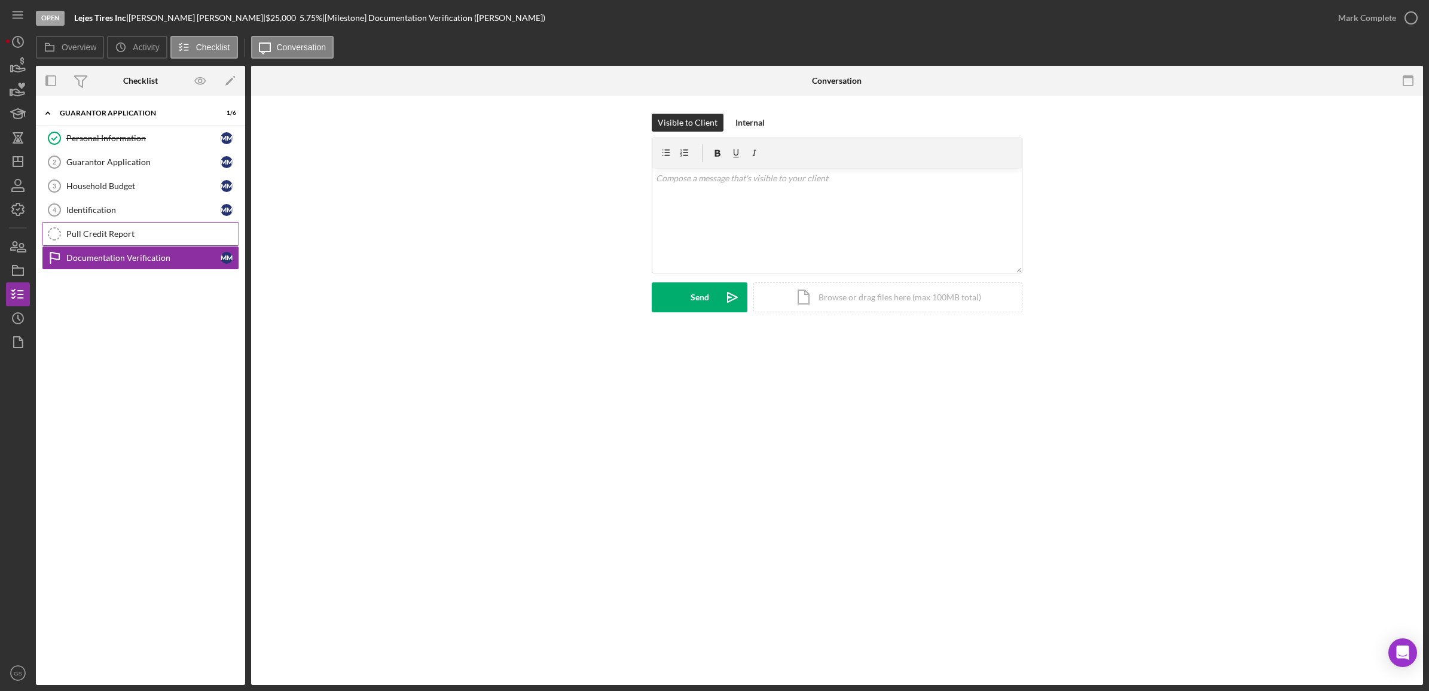
click at [132, 235] on div "Pull Credit Report" at bounding box center [152, 234] width 172 height 10
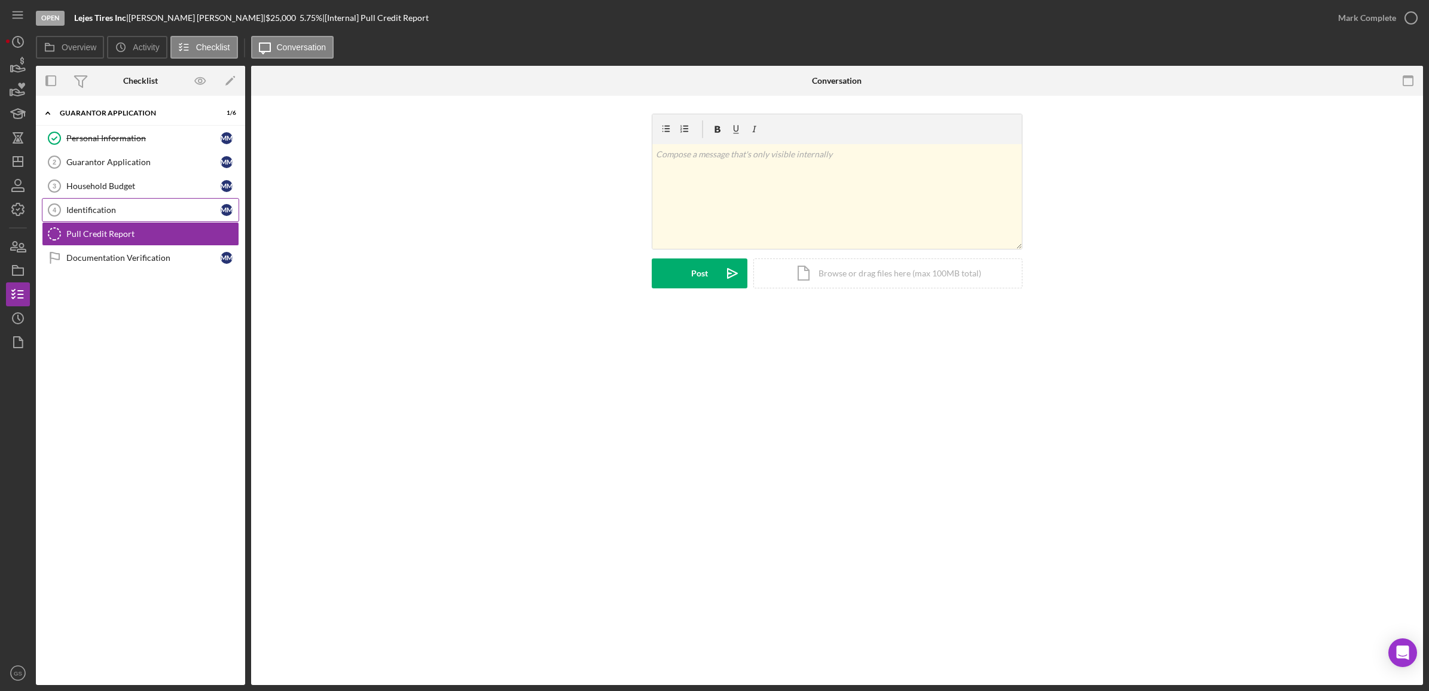
click at [130, 210] on div "Identification" at bounding box center [143, 210] width 154 height 10
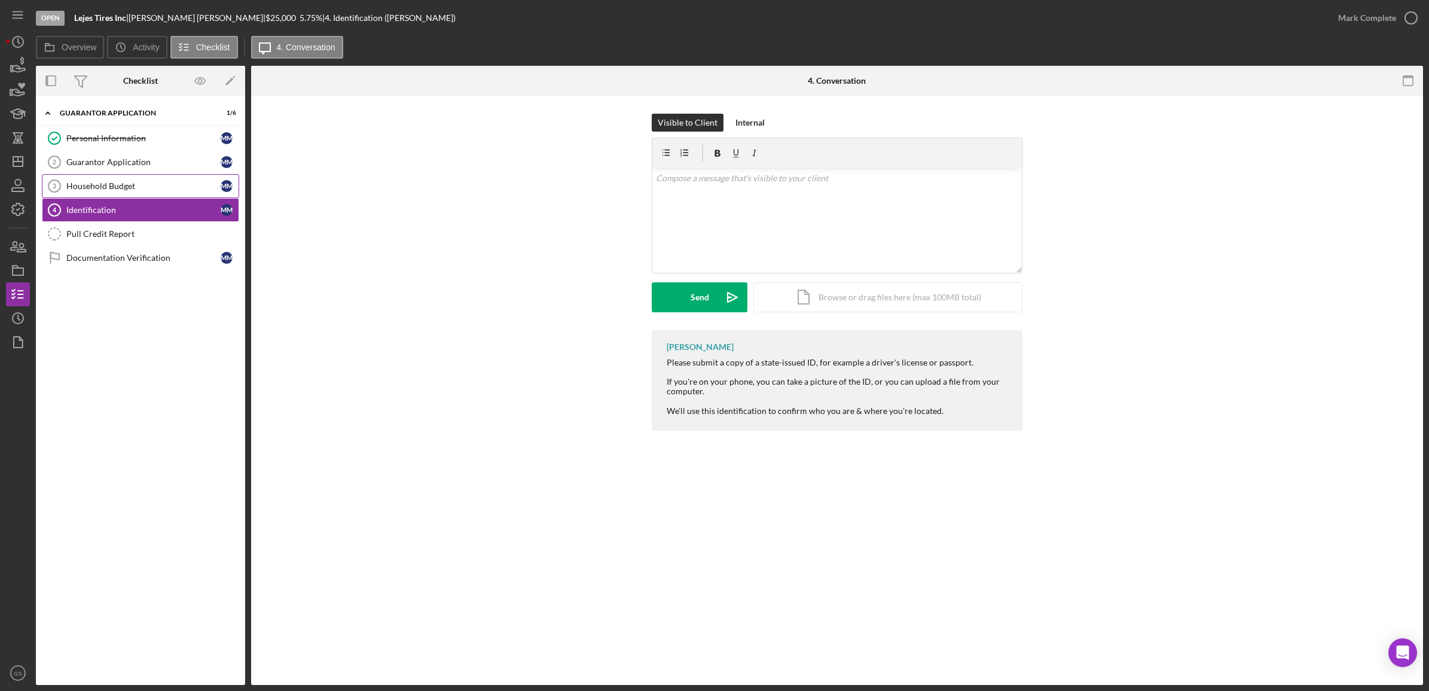
click at [133, 188] on div "Household Budget" at bounding box center [143, 186] width 154 height 10
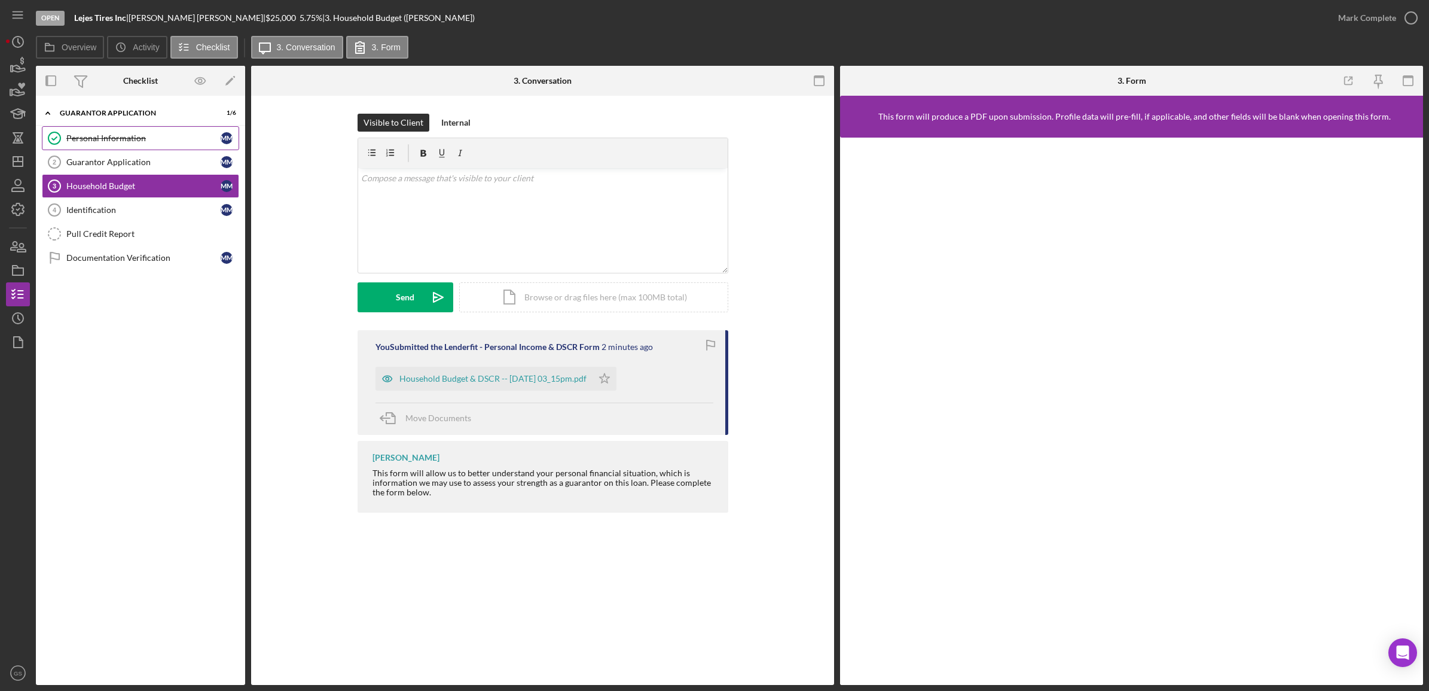
click at [152, 139] on div "Personal Information" at bounding box center [143, 138] width 154 height 10
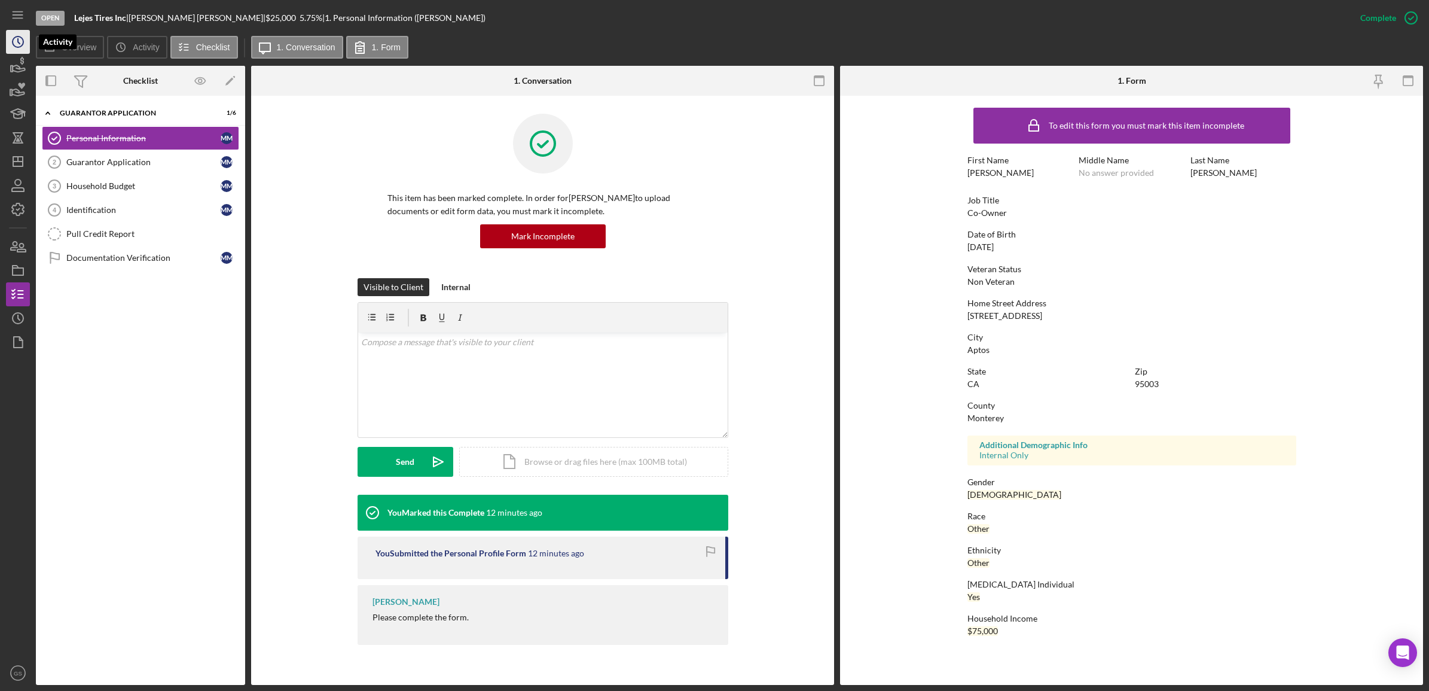
click at [26, 50] on icon "Icon/History" at bounding box center [18, 42] width 30 height 30
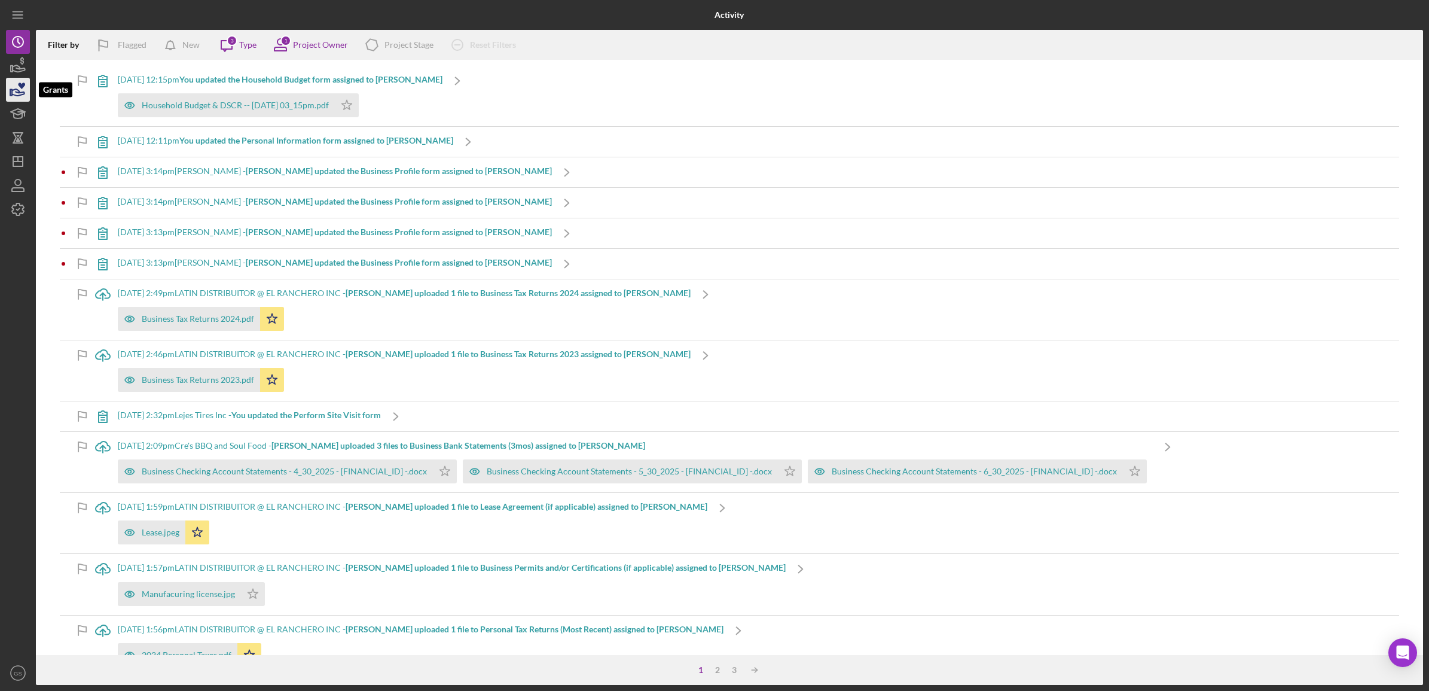
click at [24, 97] on icon "button" at bounding box center [18, 90] width 30 height 30
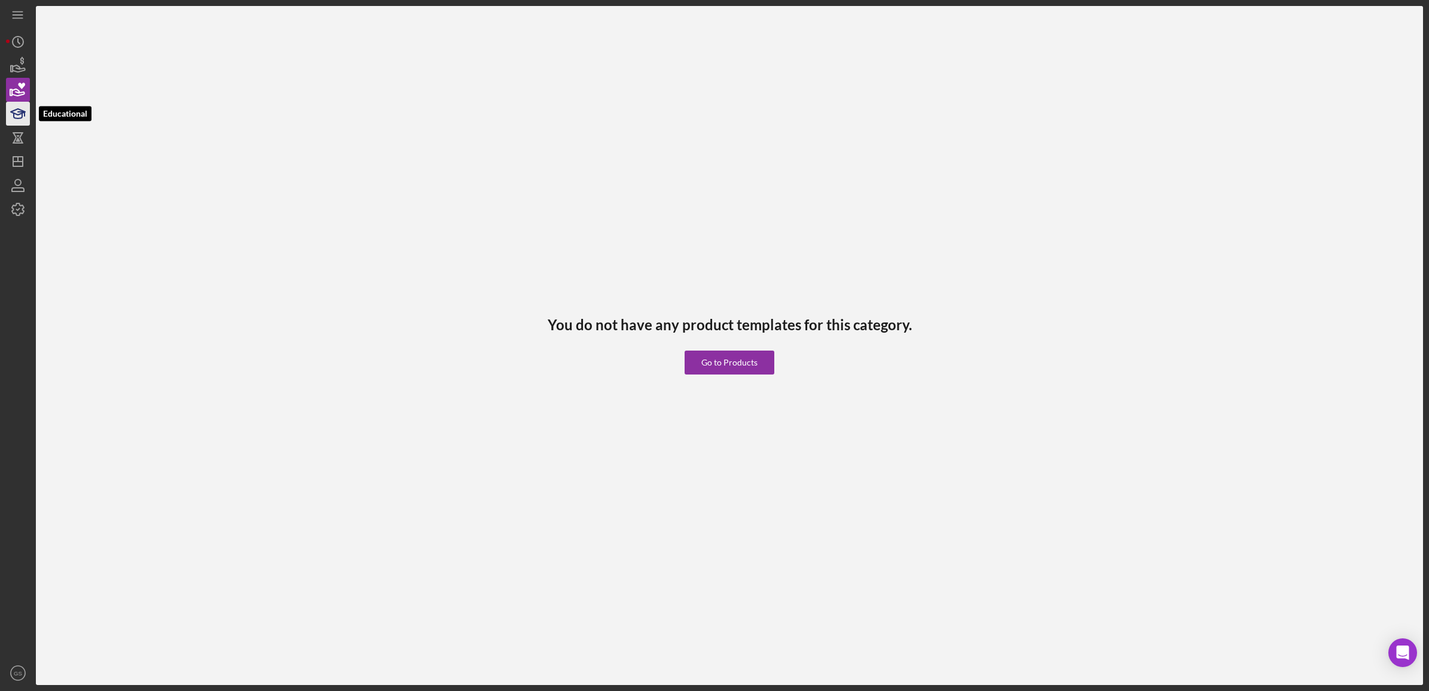
click at [23, 114] on icon "button" at bounding box center [18, 114] width 30 height 30
click at [25, 10] on icon "Icon/Menu" at bounding box center [18, 15] width 27 height 27
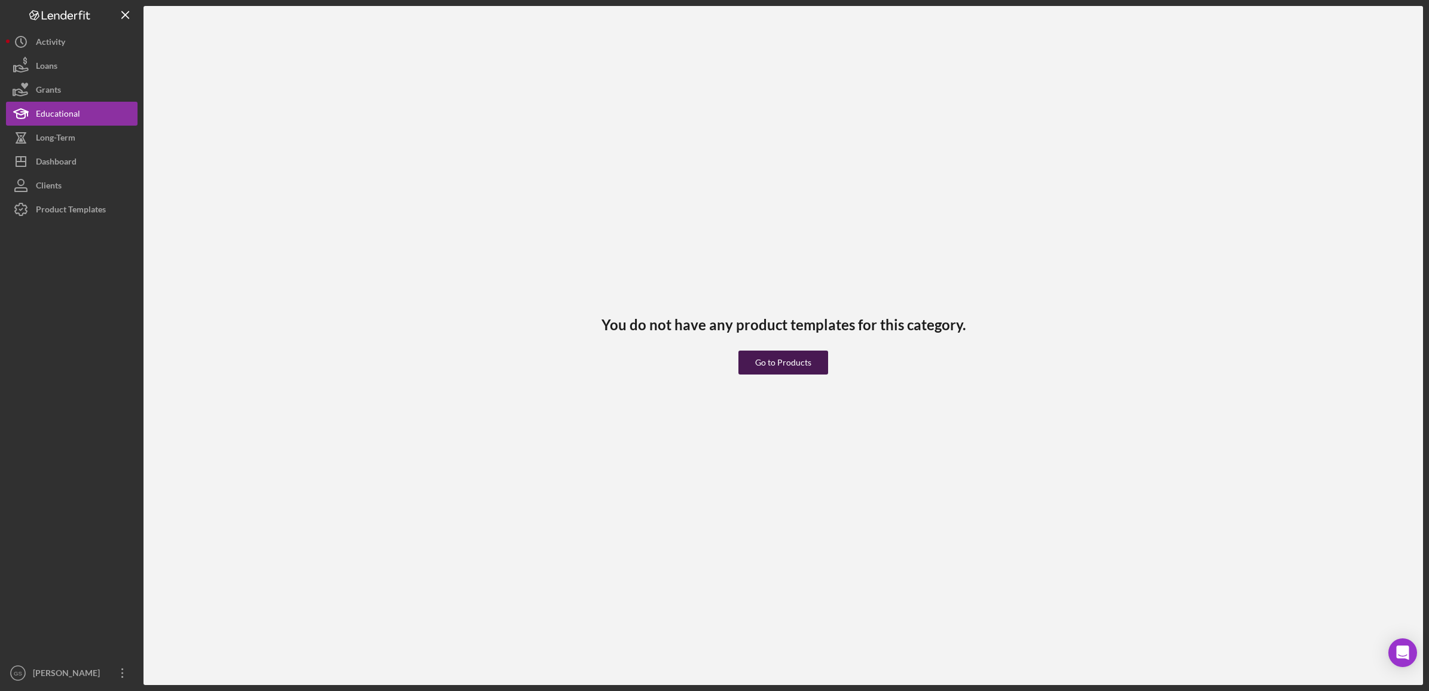
click at [787, 360] on div "Go to Products" at bounding box center [783, 362] width 56 height 24
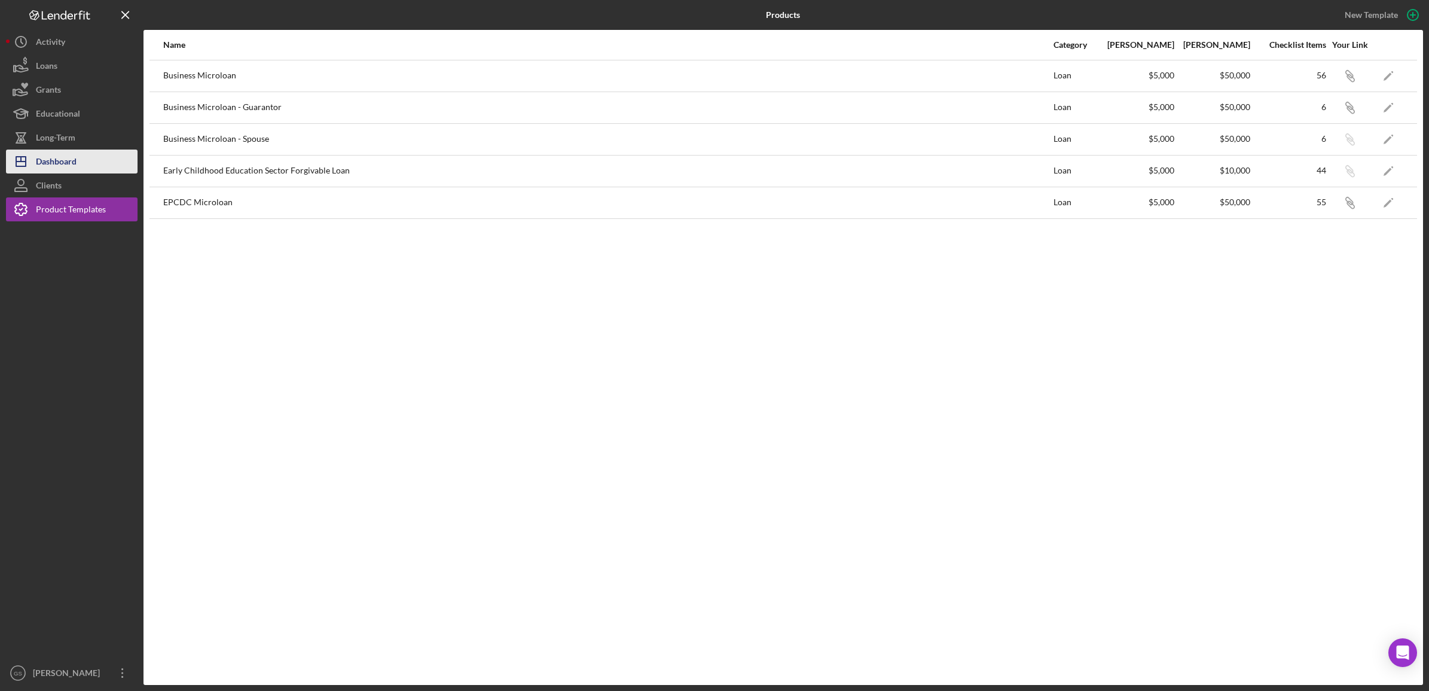
click at [93, 168] on button "Icon/Dashboard Dashboard" at bounding box center [72, 161] width 132 height 24
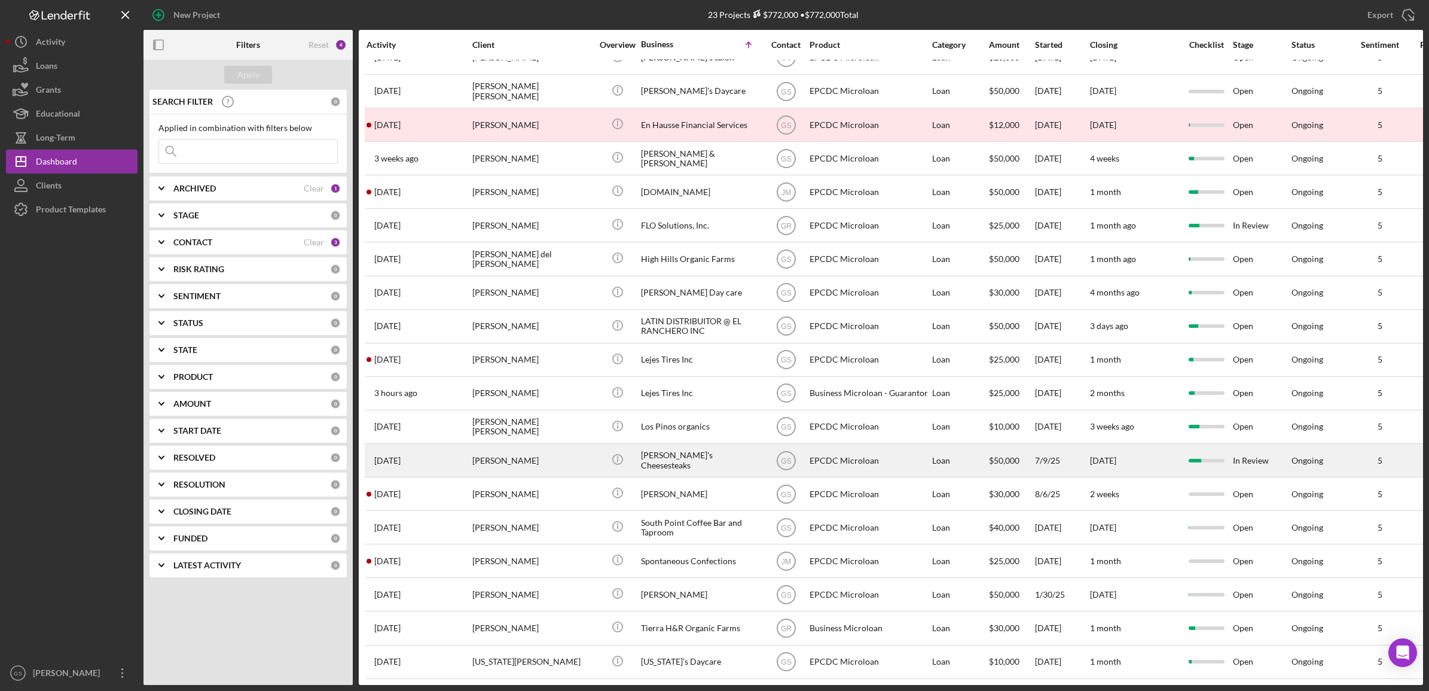
scroll to position [174, 0]
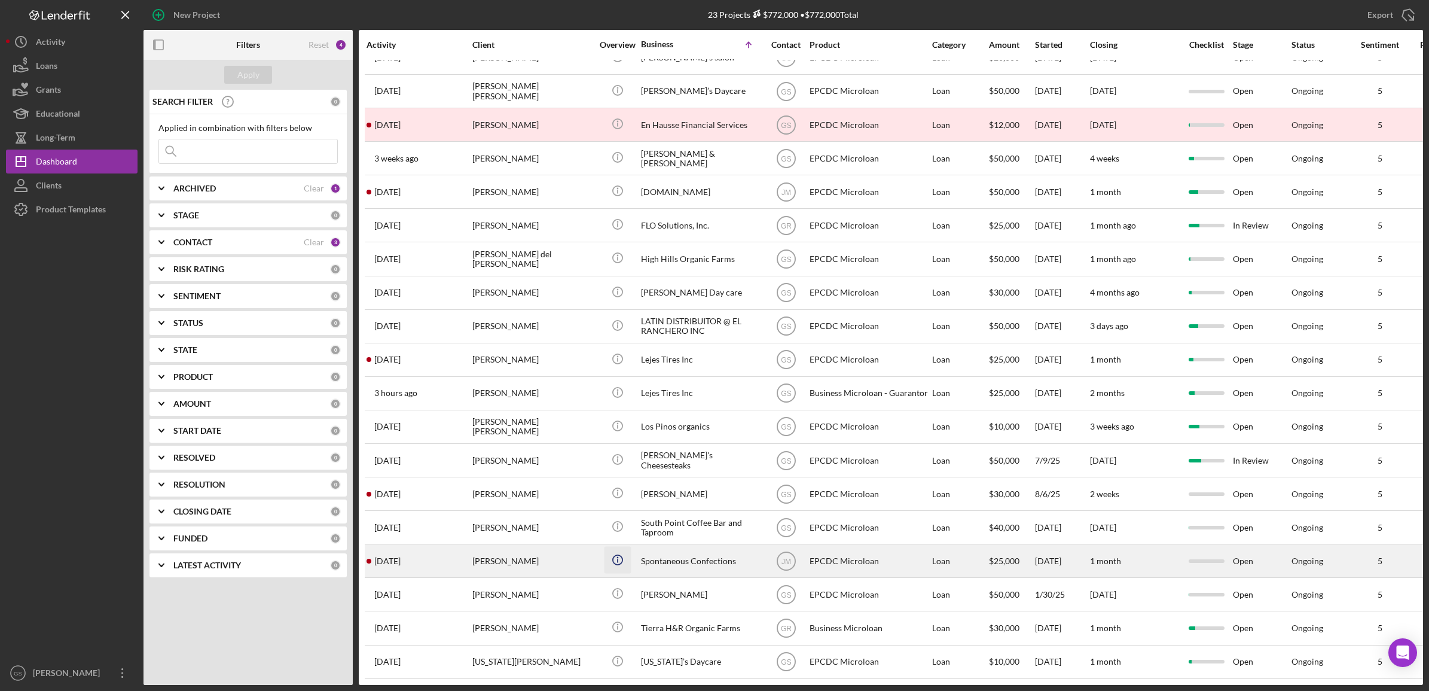
click at [604, 552] on icon "Icon/Info" at bounding box center [617, 559] width 27 height 27
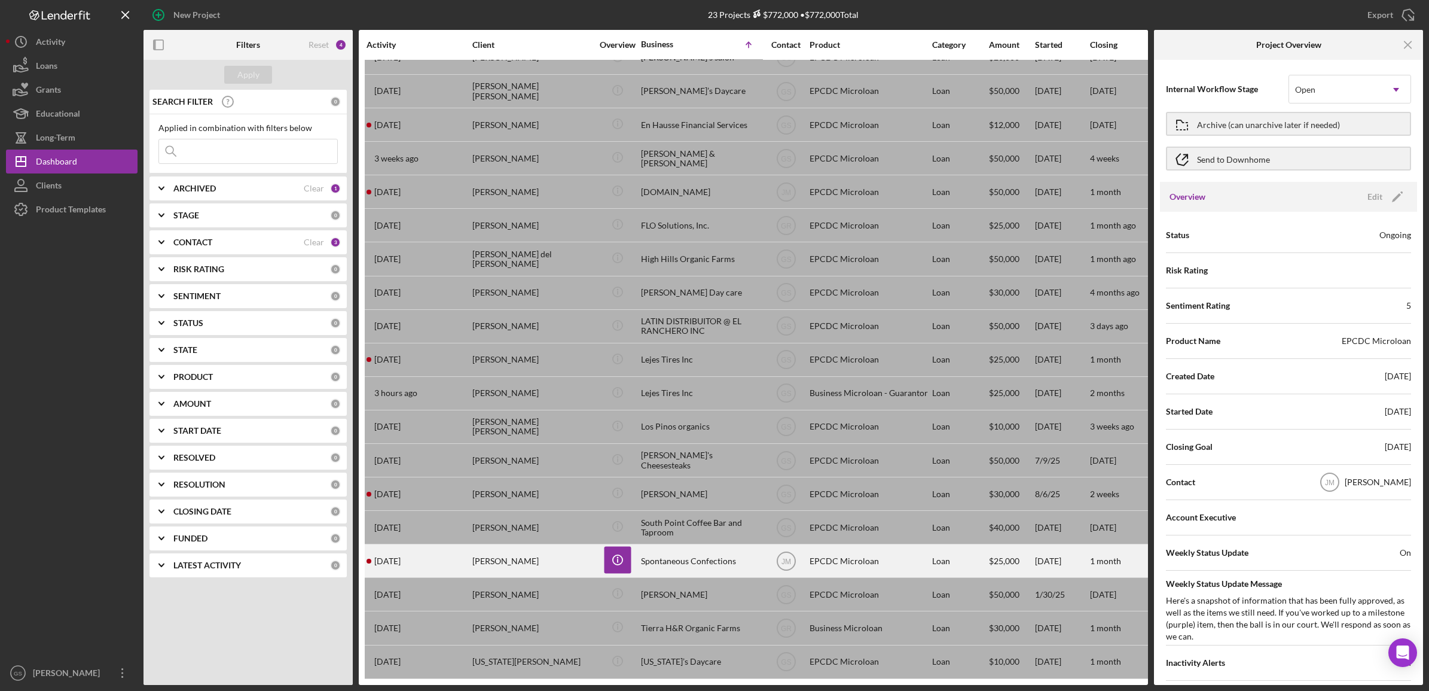
click at [598, 545] on div "Icon/Info" at bounding box center [617, 561] width 45 height 32
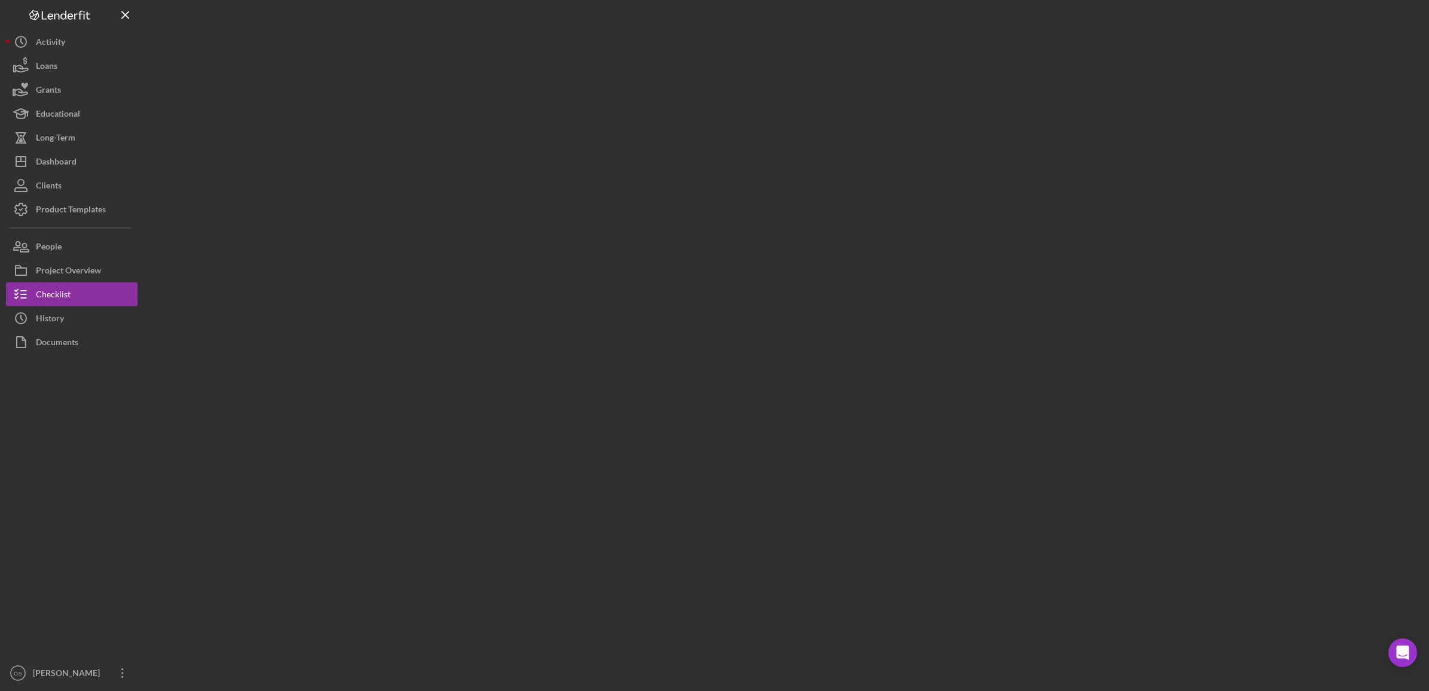
click at [598, 542] on div at bounding box center [782, 342] width 1279 height 685
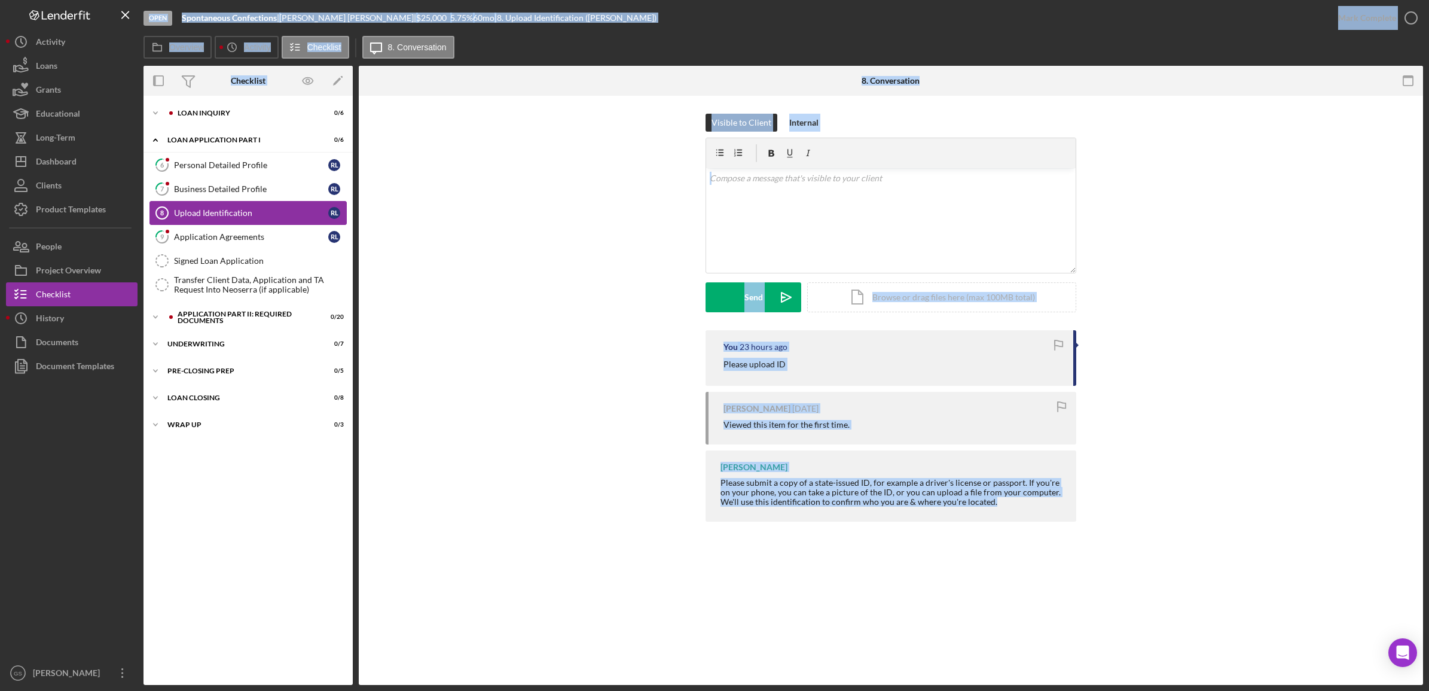
click at [253, 218] on div "Upload Identification" at bounding box center [251, 213] width 154 height 10
click at [238, 218] on div "Upload Identification" at bounding box center [251, 213] width 154 height 10
click at [856, 368] on div "Please upload ID" at bounding box center [892, 364] width 338 height 13
